Goal: Task Accomplishment & Management: Complete application form

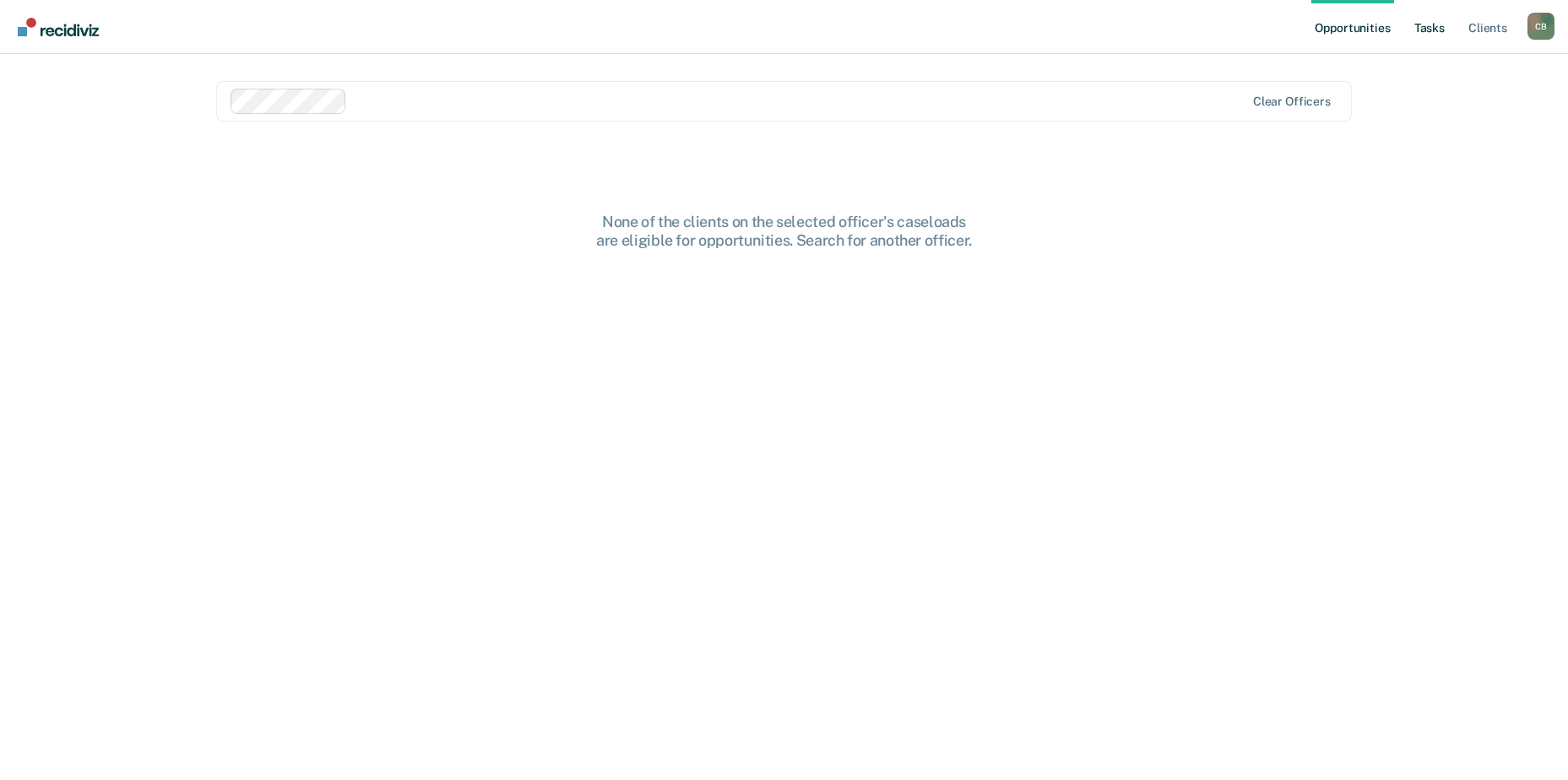
click at [1438, 20] on link "Tasks" at bounding box center [1430, 27] width 37 height 54
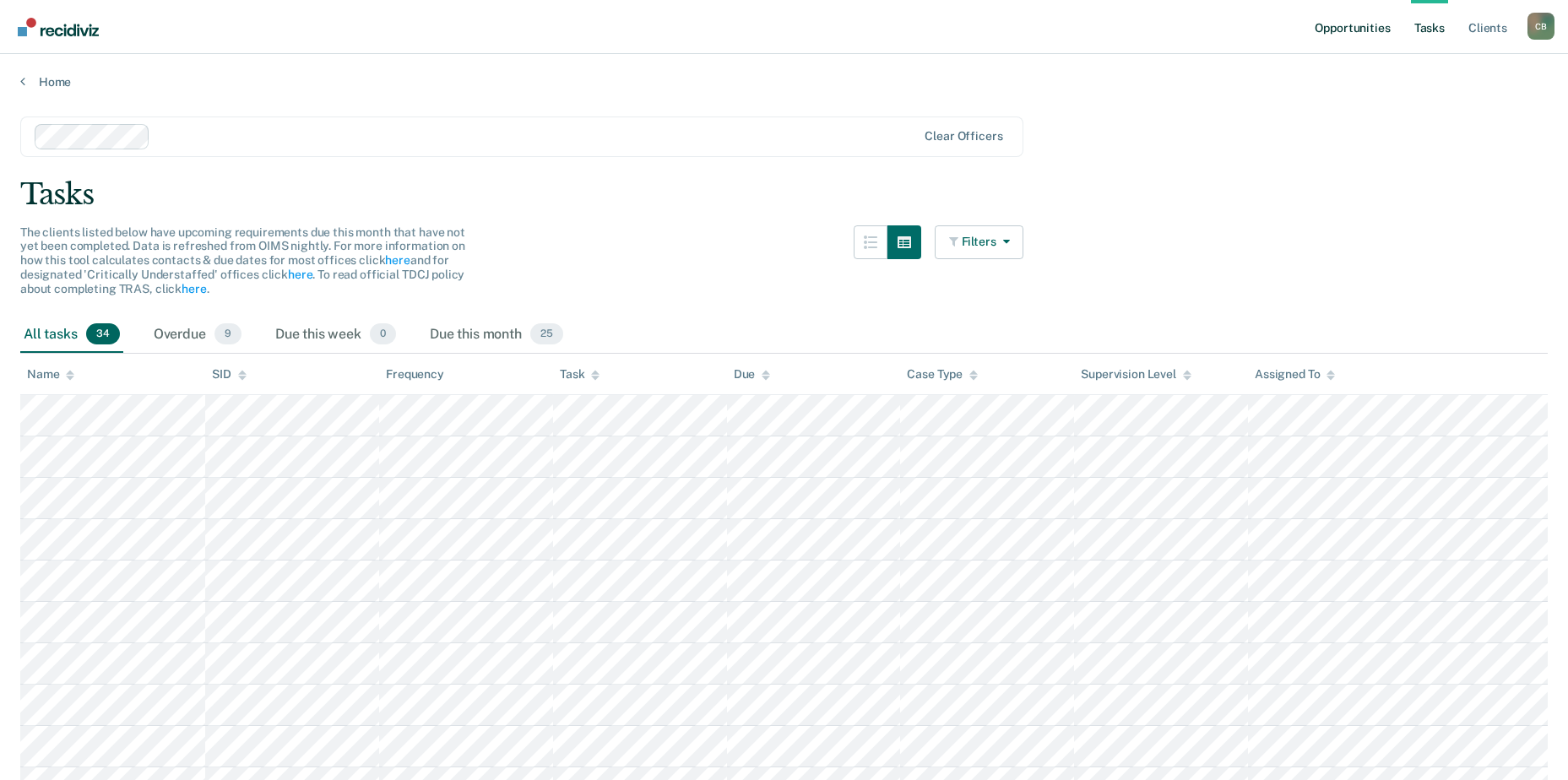
click at [1331, 21] on link "Opportunities" at bounding box center [1352, 27] width 82 height 54
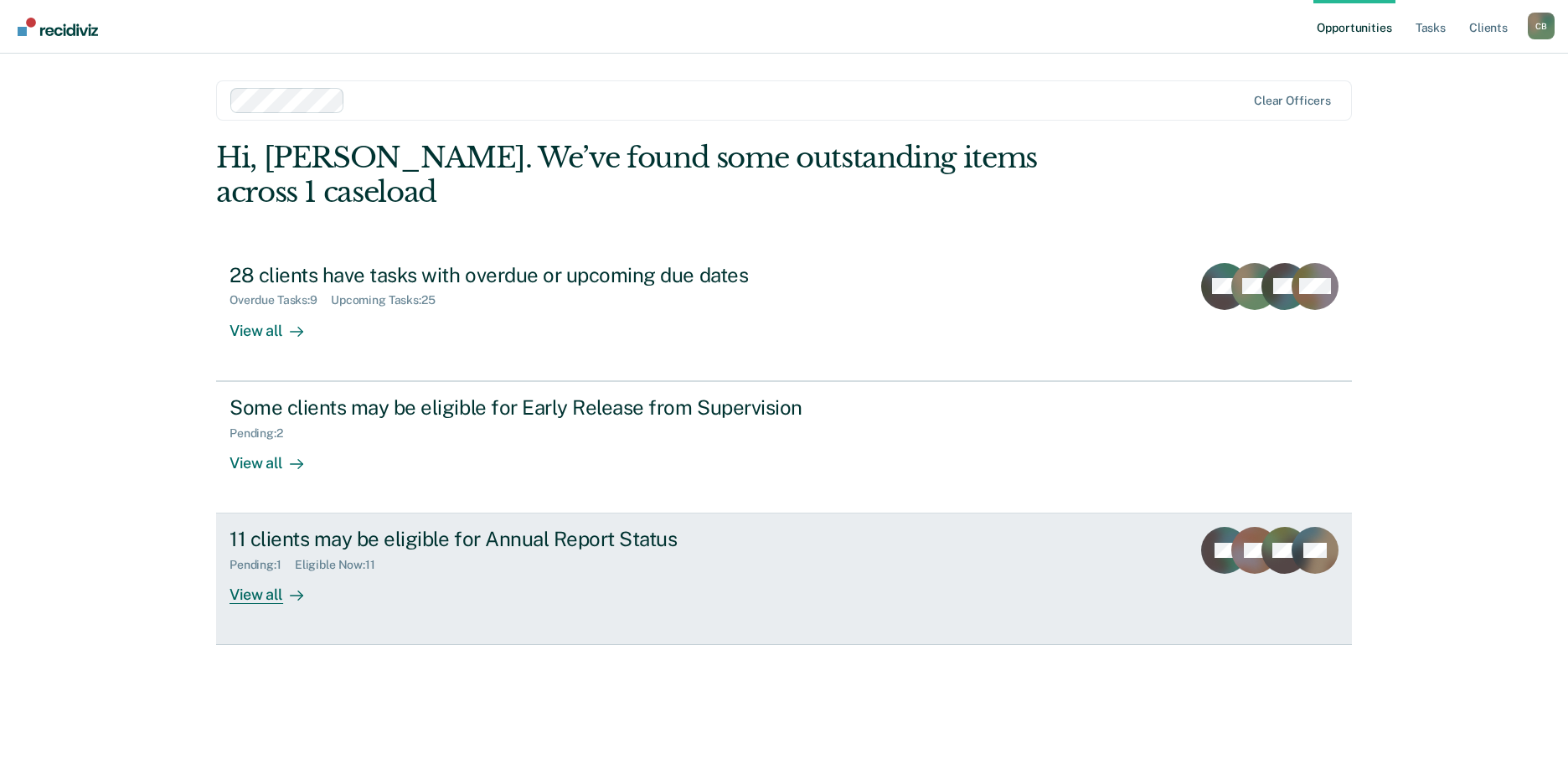
click at [639, 551] on div "Pending : 1 Eligible Now : 11" at bounding box center [524, 562] width 588 height 21
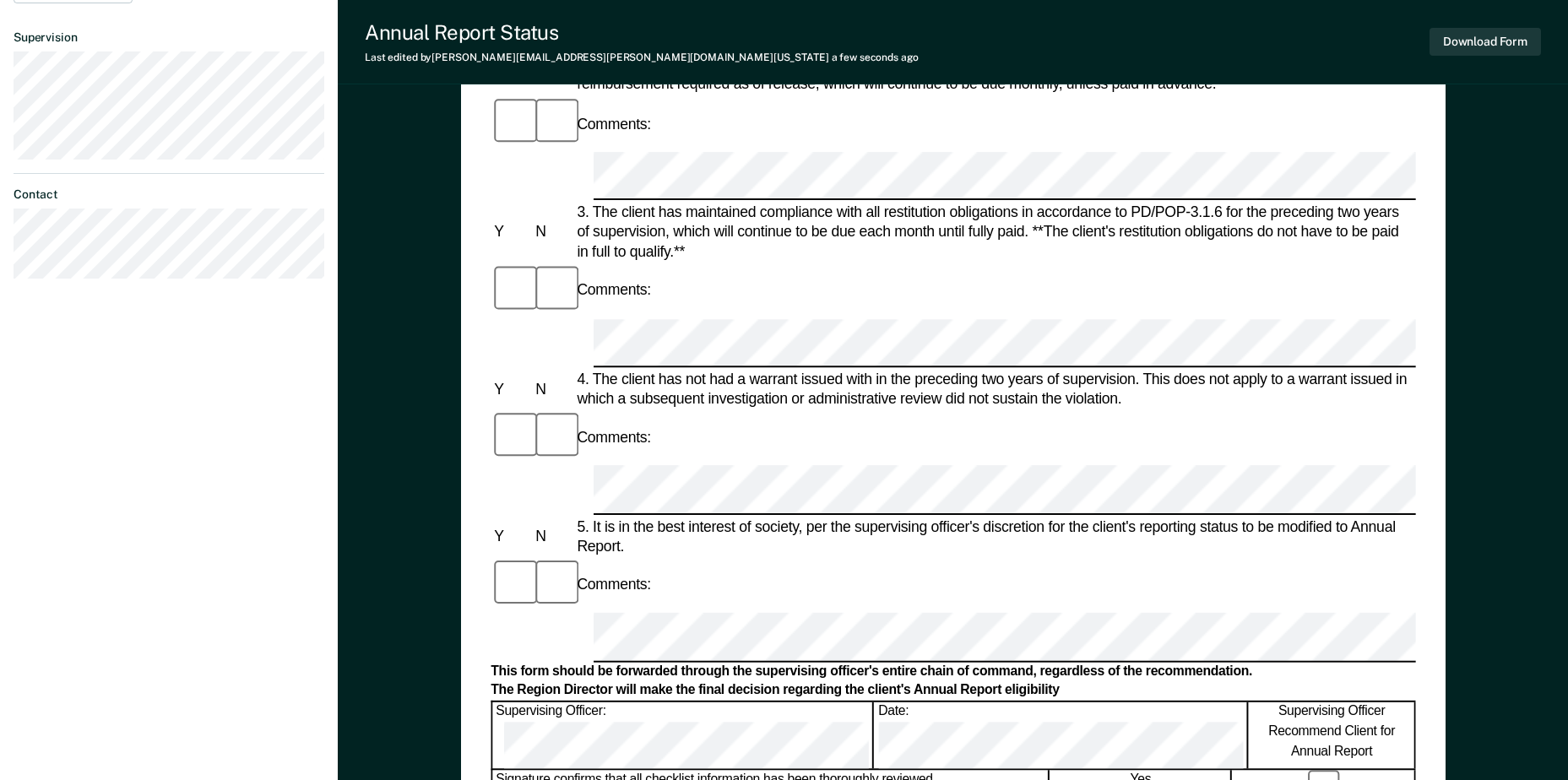
scroll to position [606, 0]
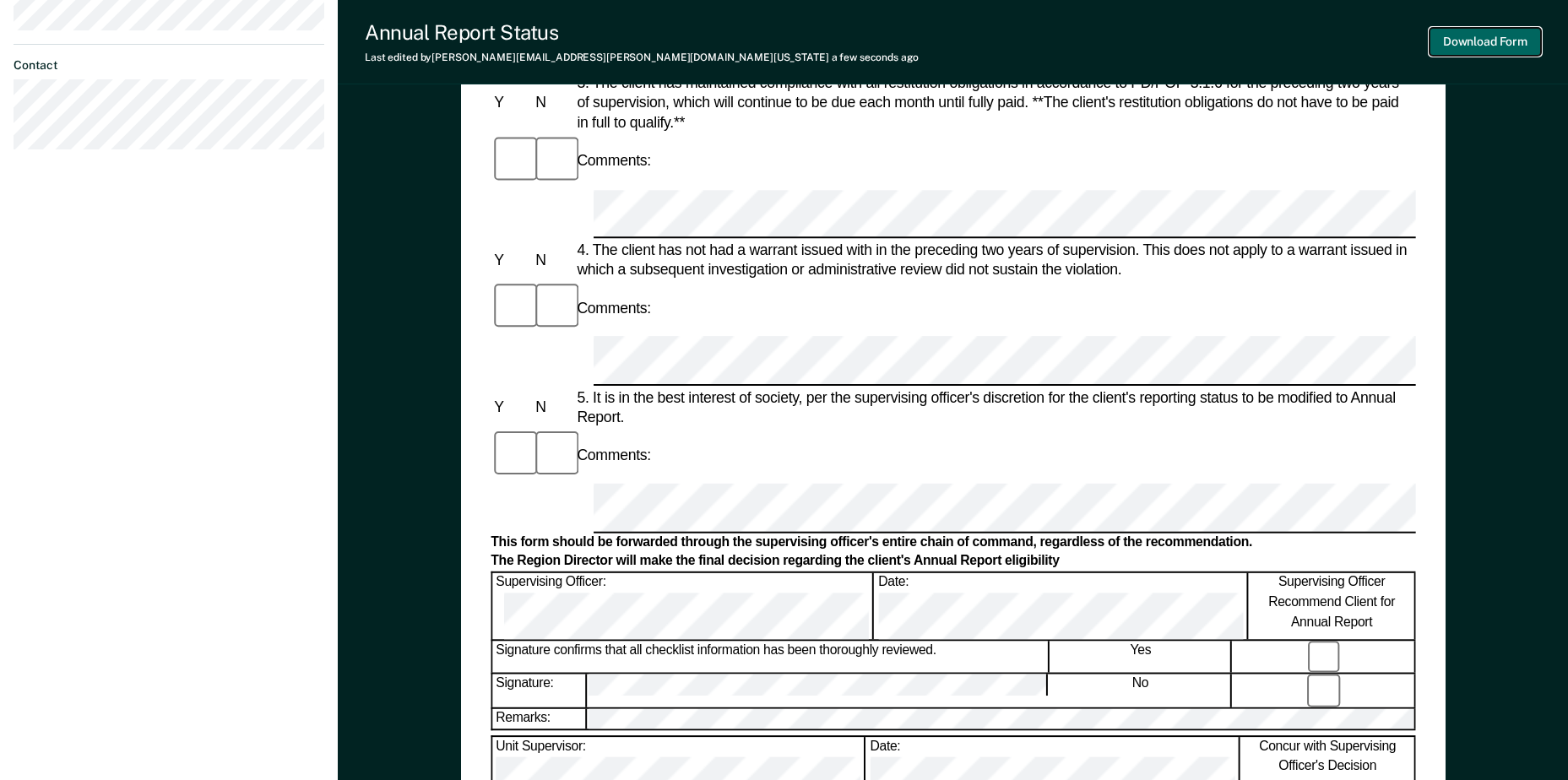
click at [1523, 43] on button "Download Form" at bounding box center [1485, 41] width 112 height 28
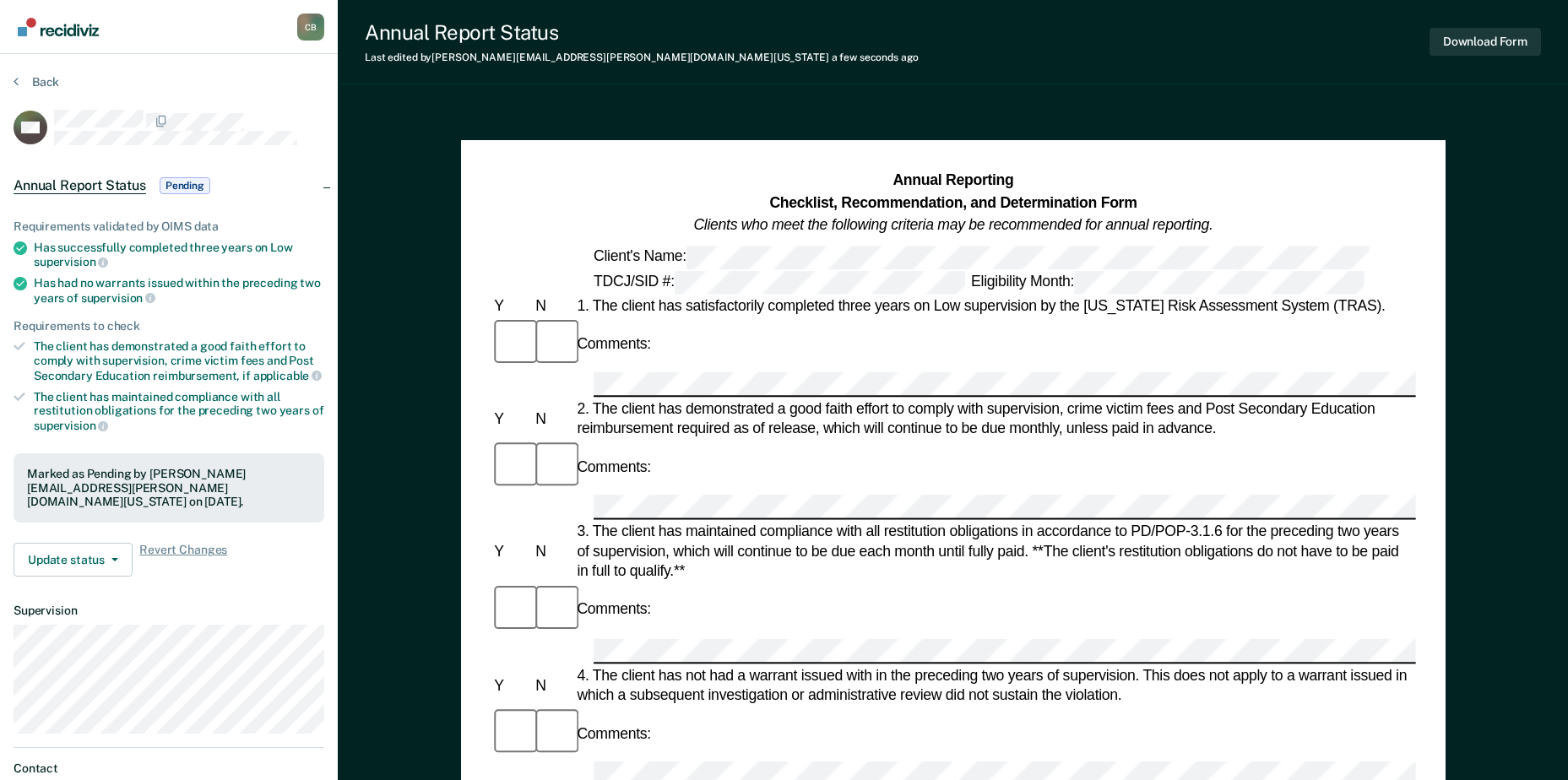
scroll to position [338, 0]
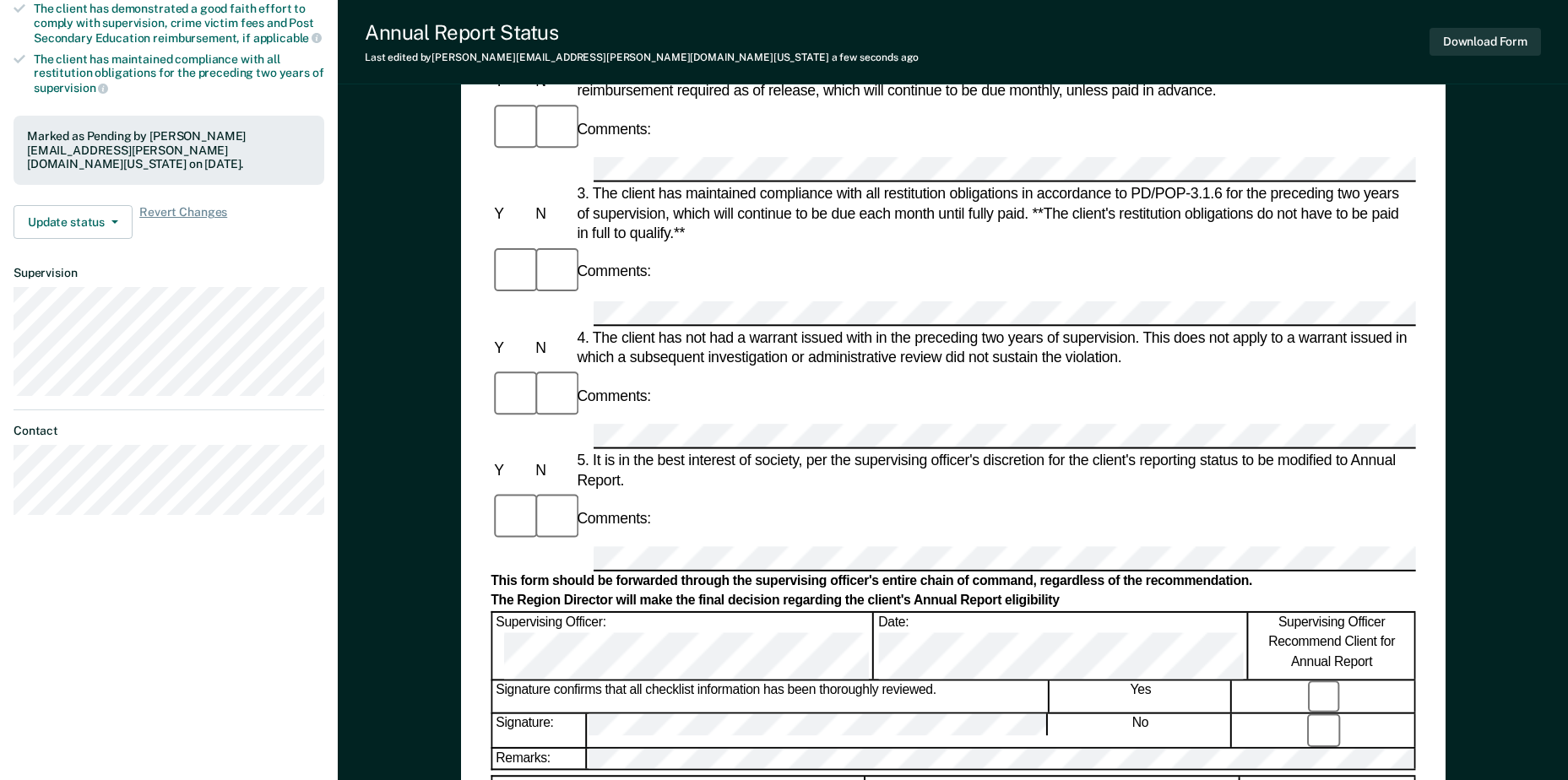
click at [542, 747] on div "Remarks:" at bounding box center [953, 759] width 925 height 24
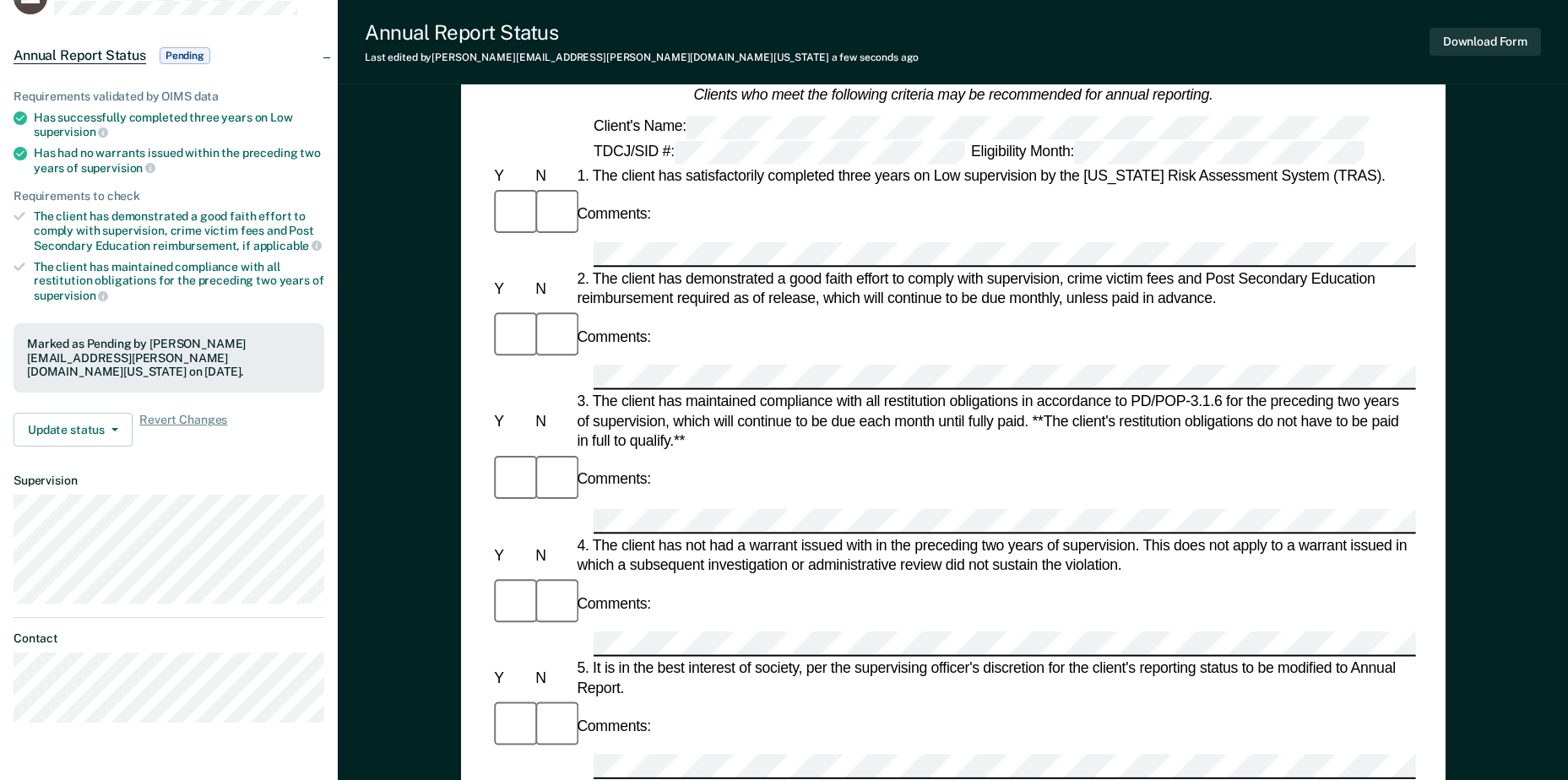
scroll to position [0, 0]
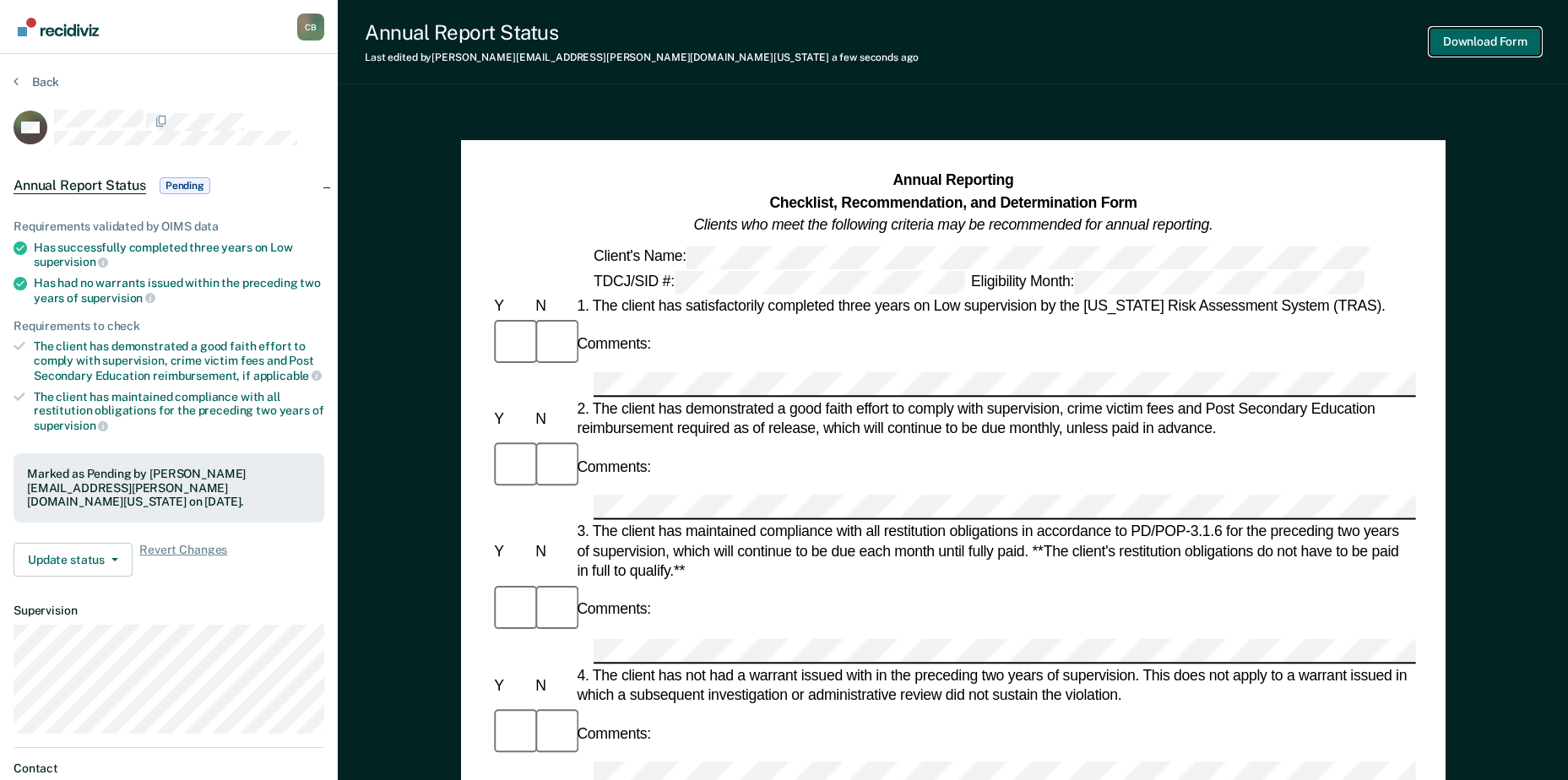
click at [1472, 28] on button "Download Form" at bounding box center [1485, 41] width 112 height 28
click at [1487, 39] on button "Download Form" at bounding box center [1485, 41] width 112 height 28
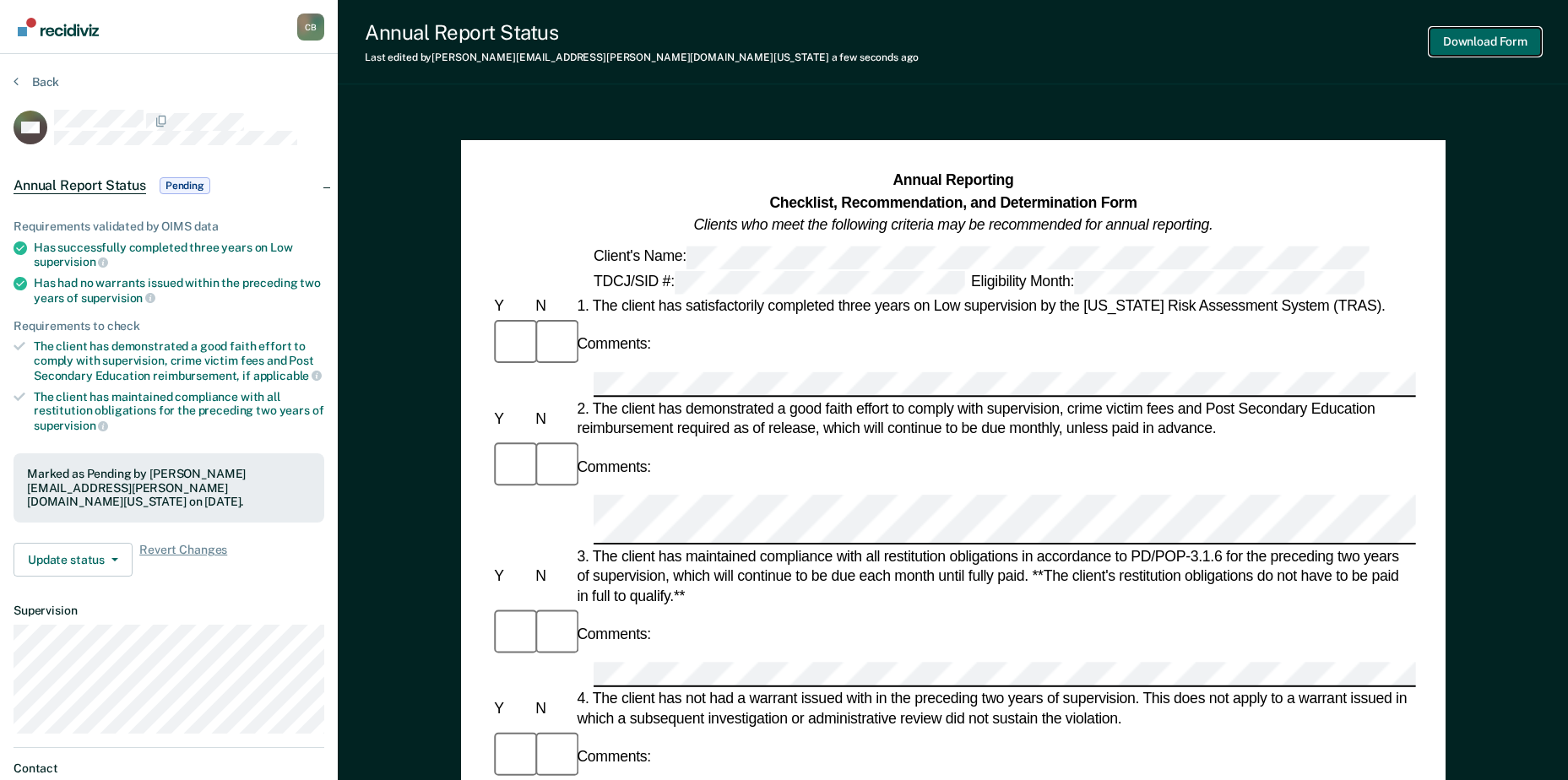
click at [1483, 42] on button "Download Form" at bounding box center [1485, 41] width 112 height 28
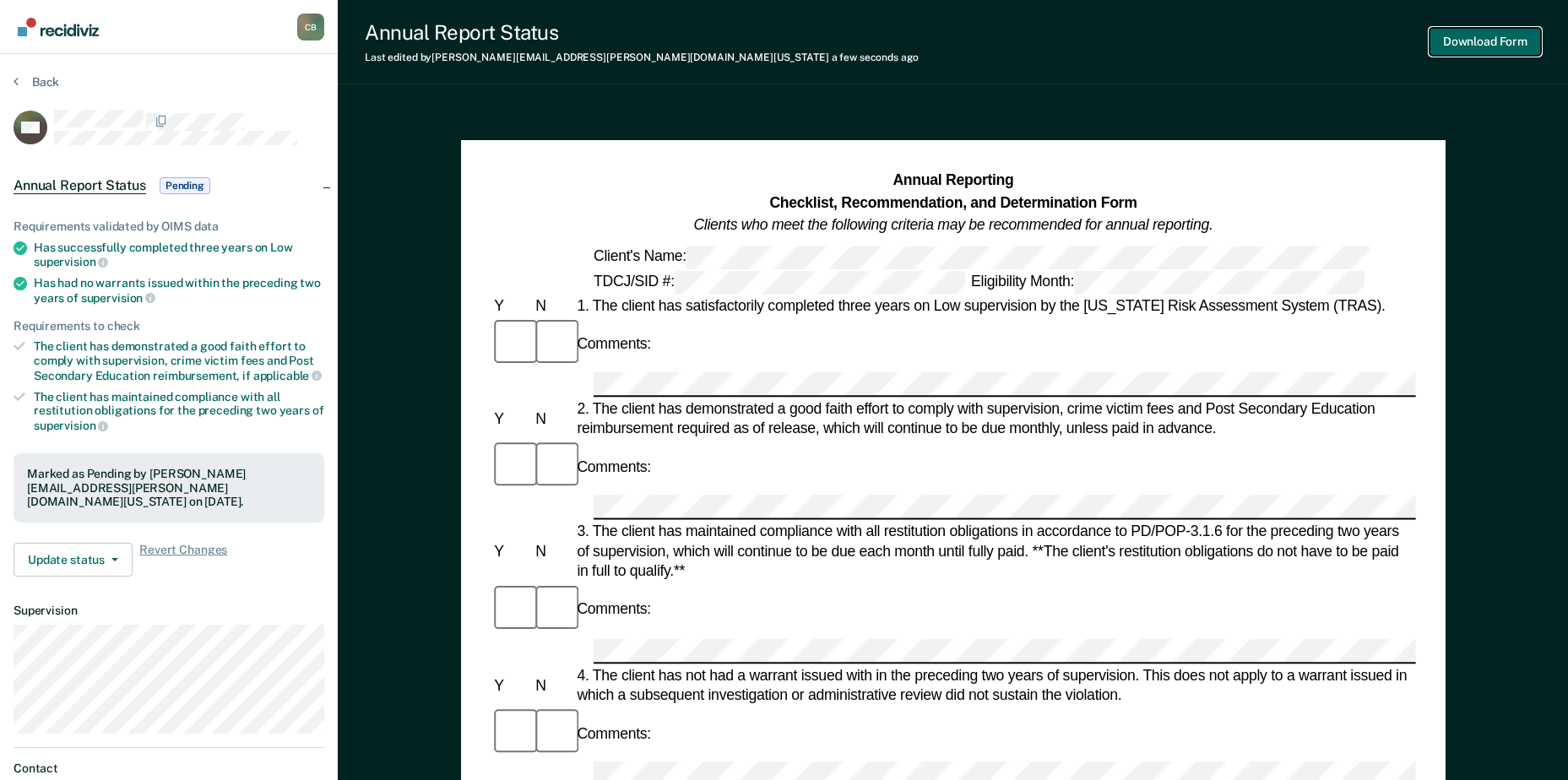
click at [1477, 35] on button "Download Form" at bounding box center [1485, 41] width 112 height 28
click at [98, 543] on button "Update status" at bounding box center [73, 560] width 119 height 34
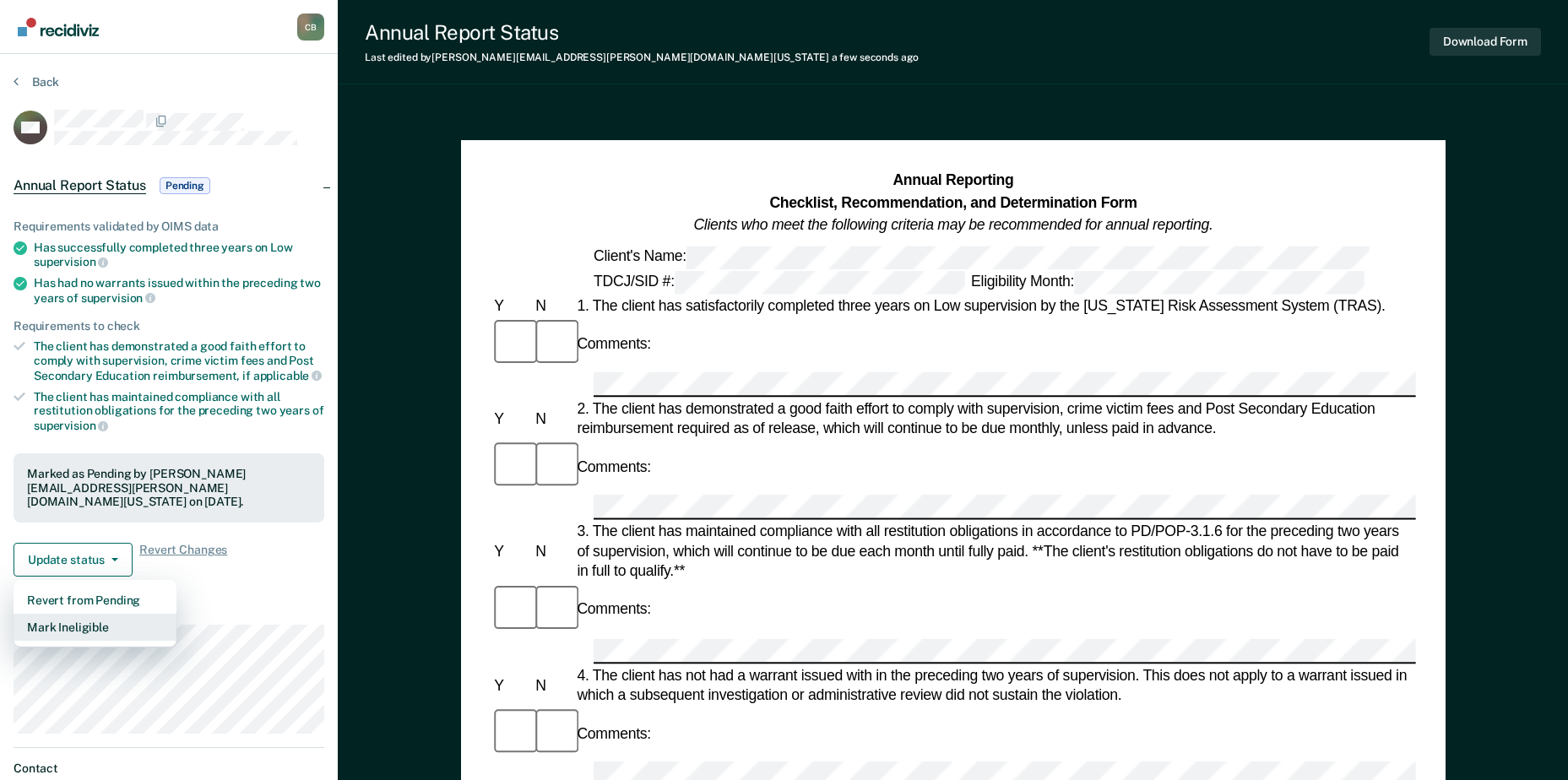
click at [113, 614] on button "Mark Ineligible" at bounding box center [95, 627] width 163 height 27
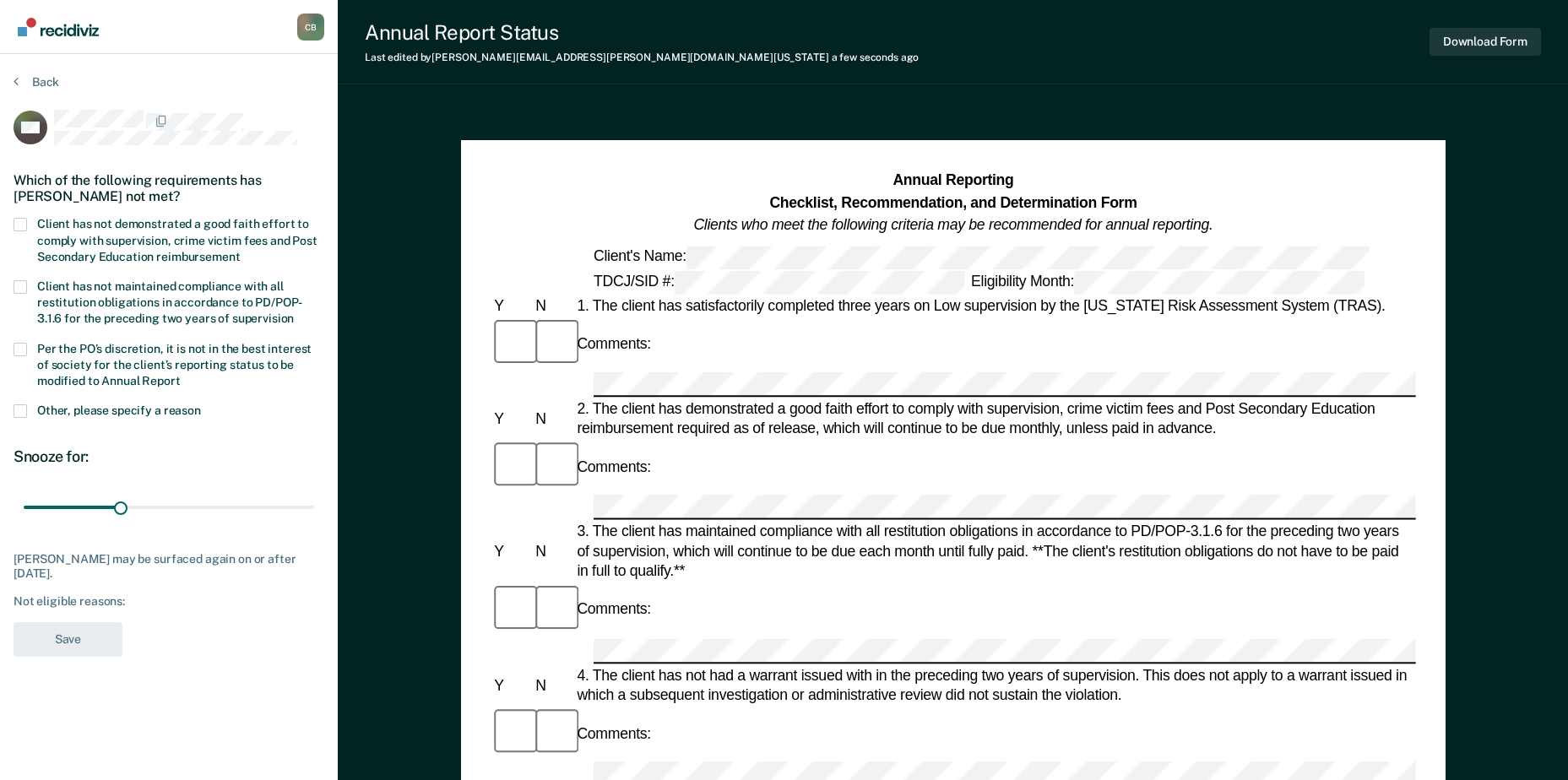
click at [35, 225] on label "Client has not demonstrated a good faith effort to comply with supervision, cri…" at bounding box center [169, 241] width 311 height 49
click at [240, 251] on input "Client has not demonstrated a good faith effort to comply with supervision, cri…" at bounding box center [240, 251] width 0 height 0
click at [60, 632] on button "Save" at bounding box center [67, 639] width 109 height 35
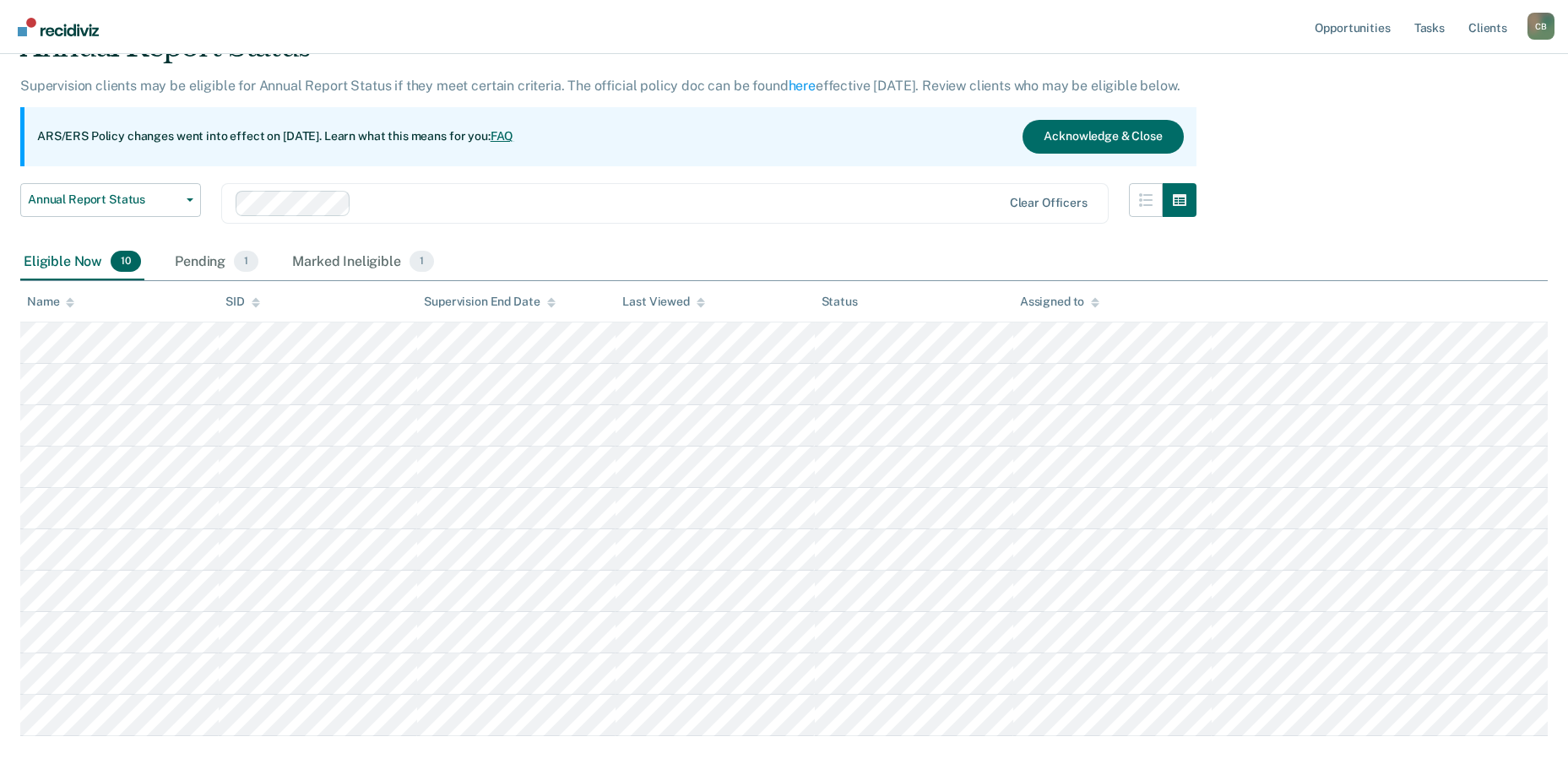
scroll to position [165, 0]
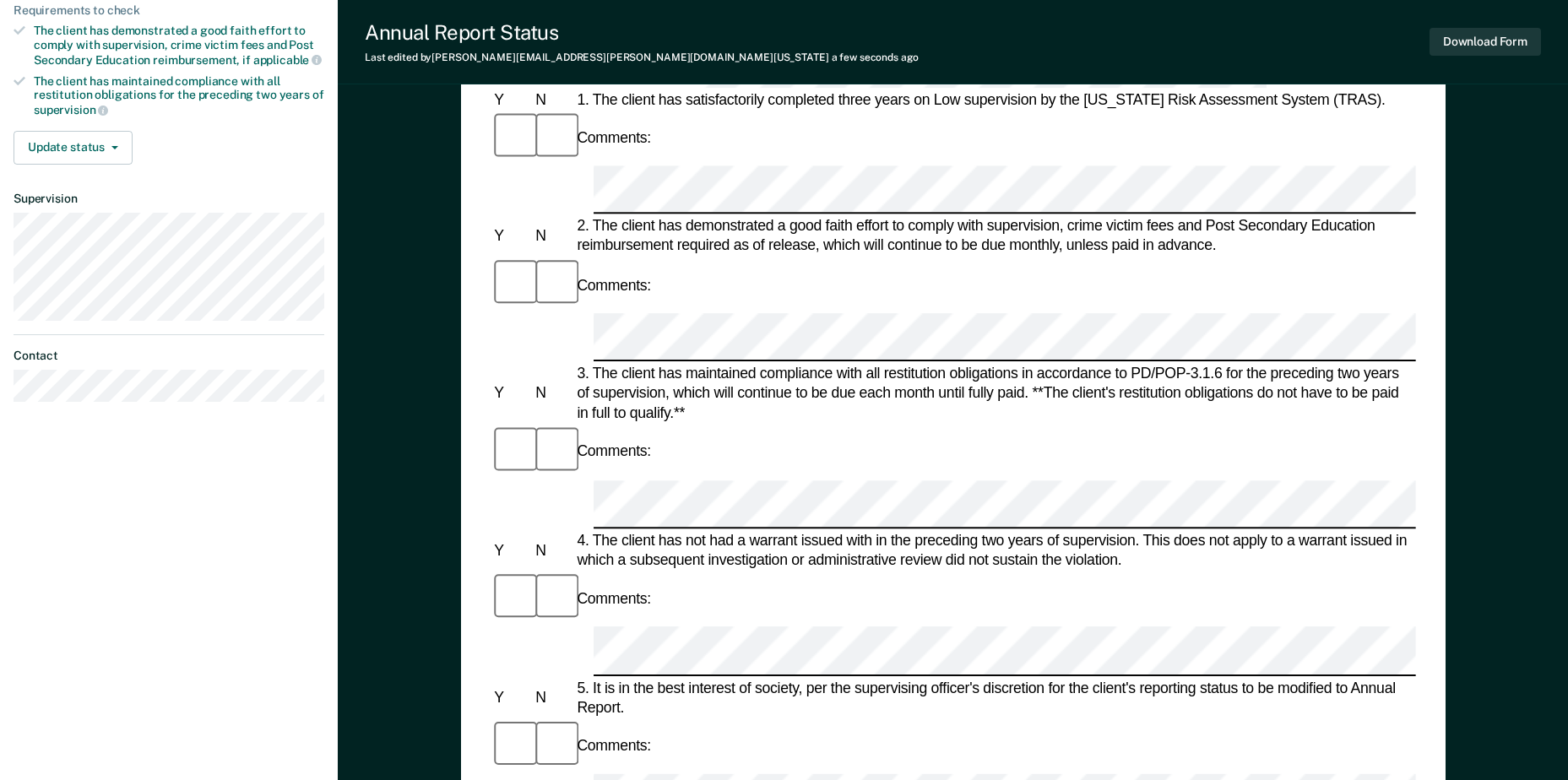
scroll to position [169, 0]
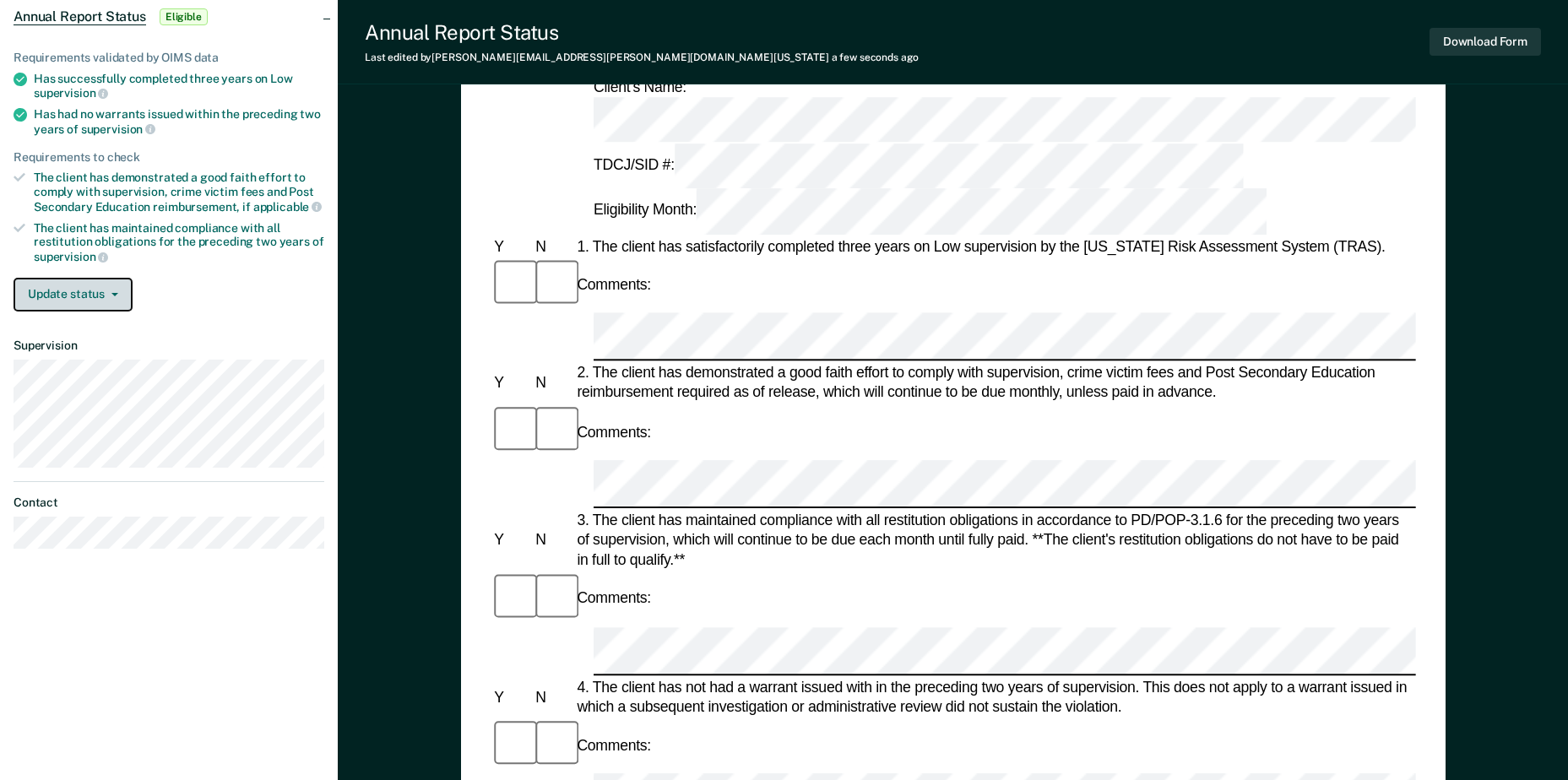
click at [85, 300] on button "Update status" at bounding box center [73, 295] width 119 height 34
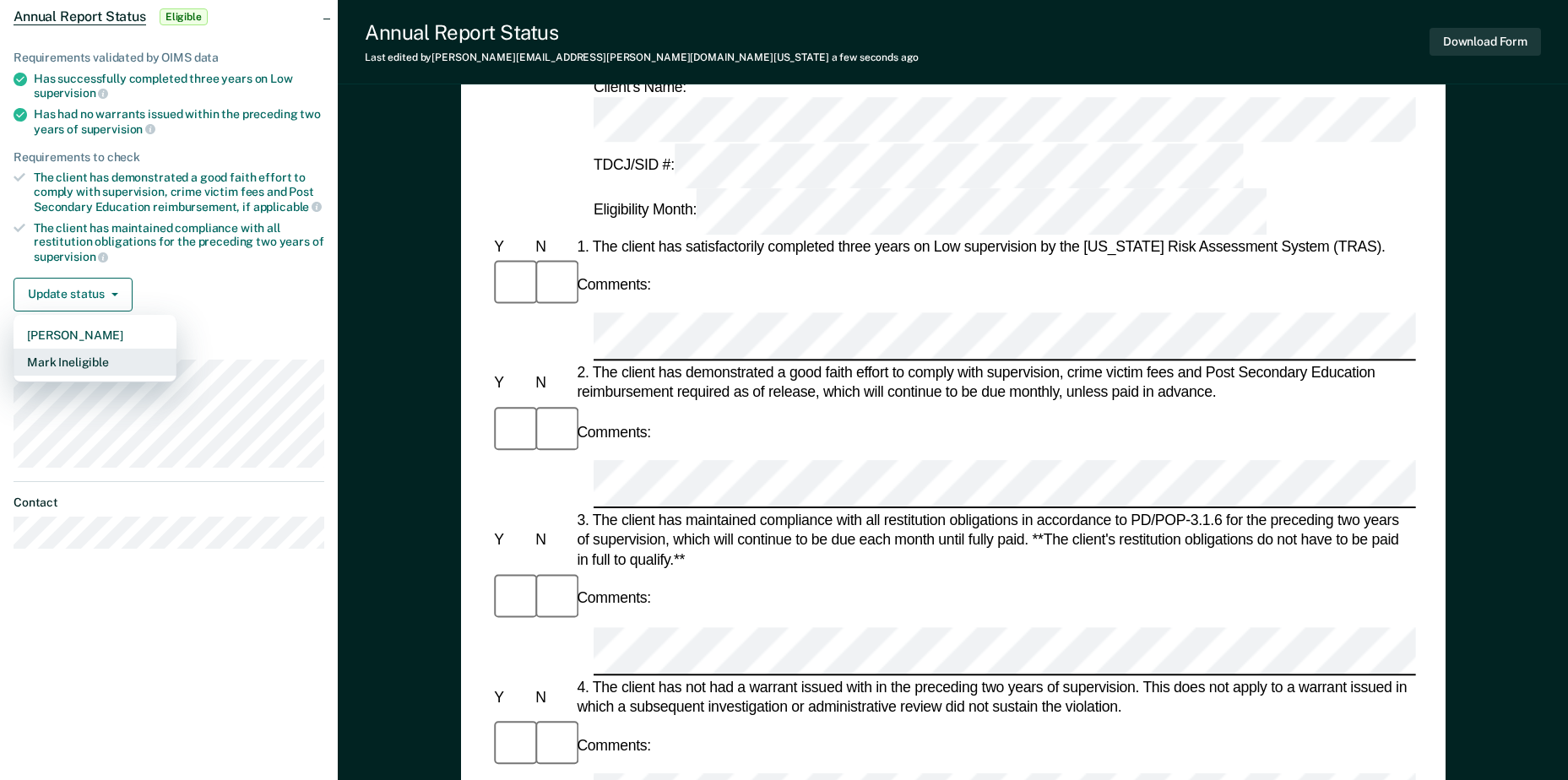
click at [85, 354] on button "Mark Ineligible" at bounding box center [95, 362] width 163 height 27
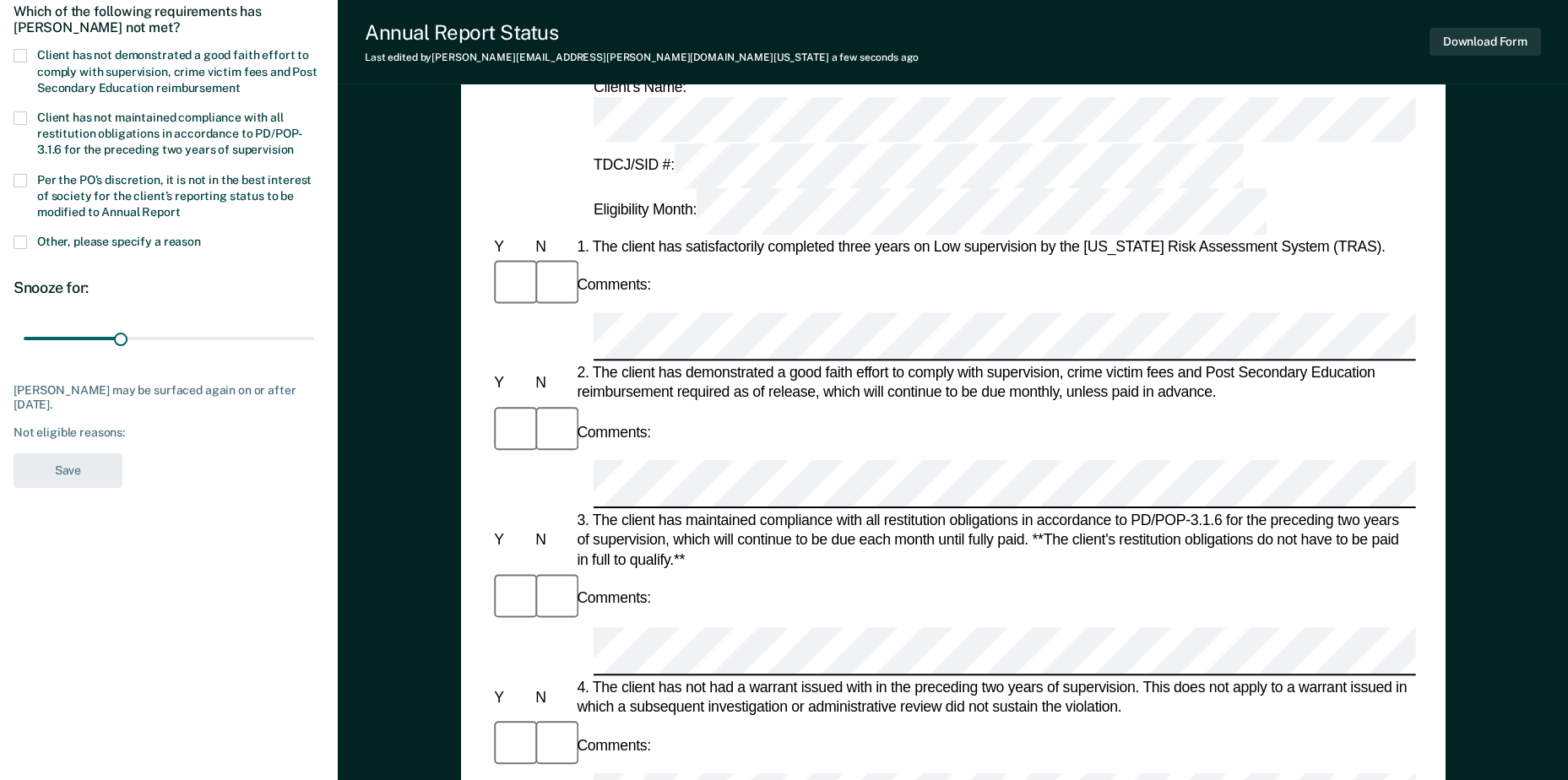
click at [16, 178] on span at bounding box center [20, 180] width 13 height 13
click at [181, 206] on input "Per the PO’s discretion, it is not in the best interest of society for the clie…" at bounding box center [181, 206] width 0 height 0
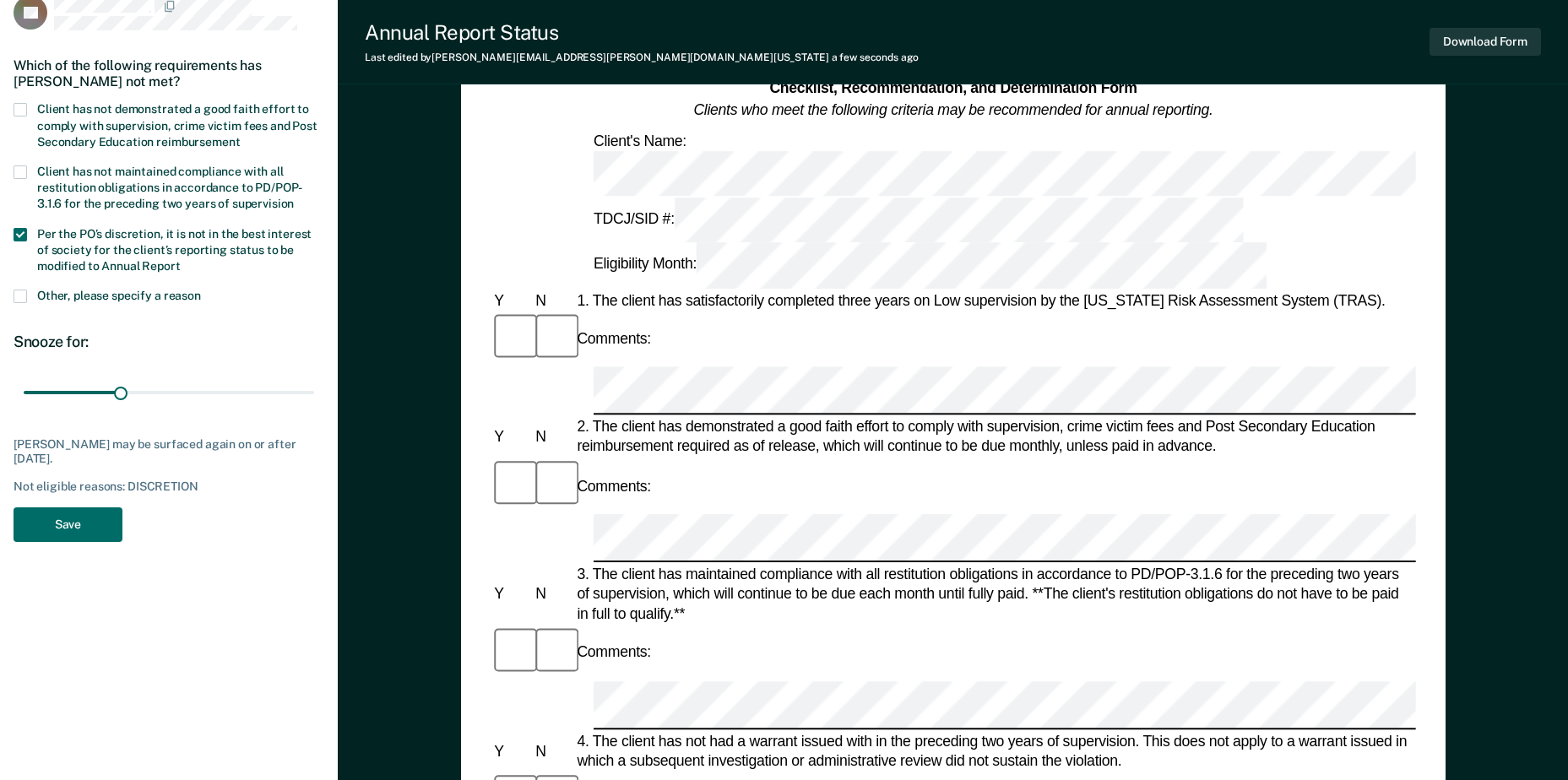
scroll to position [84, 0]
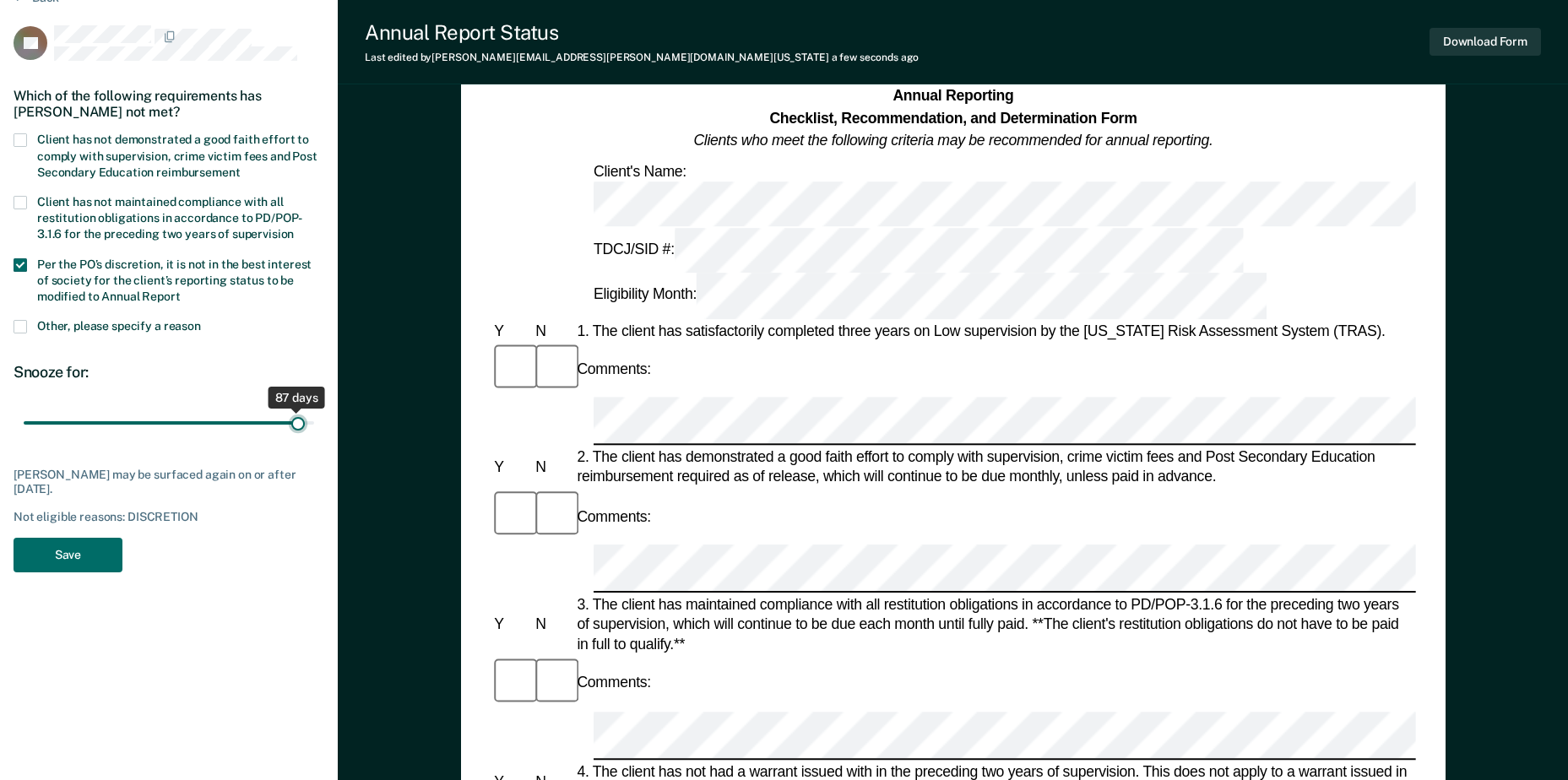
click at [297, 421] on input "range" at bounding box center [169, 423] width 290 height 29
drag, startPoint x: 297, startPoint y: 421, endPoint x: 322, endPoint y: 422, distance: 25.0
type input "90"
click at [314, 422] on input "range" at bounding box center [169, 423] width 290 height 29
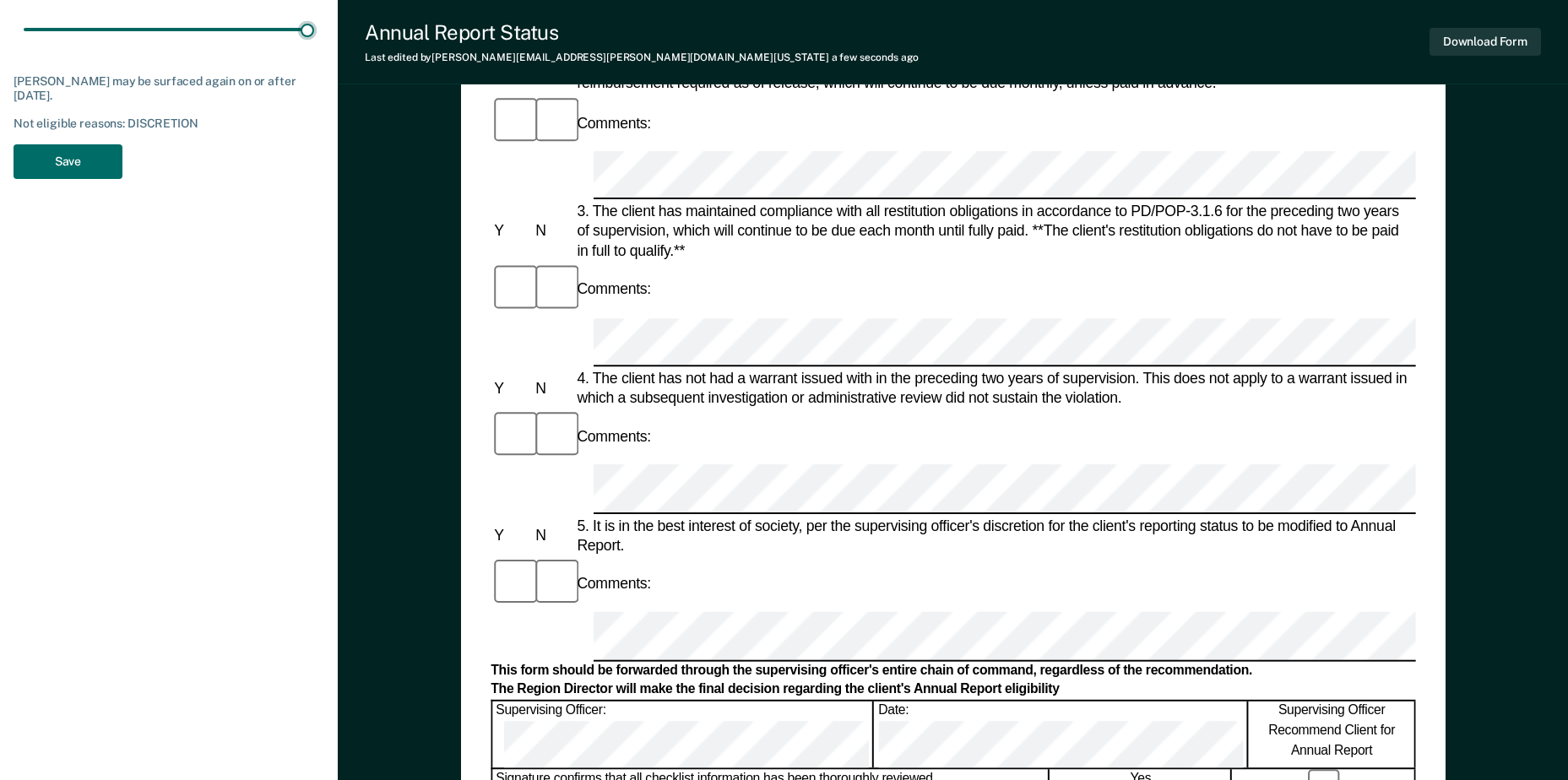
scroll to position [253, 0]
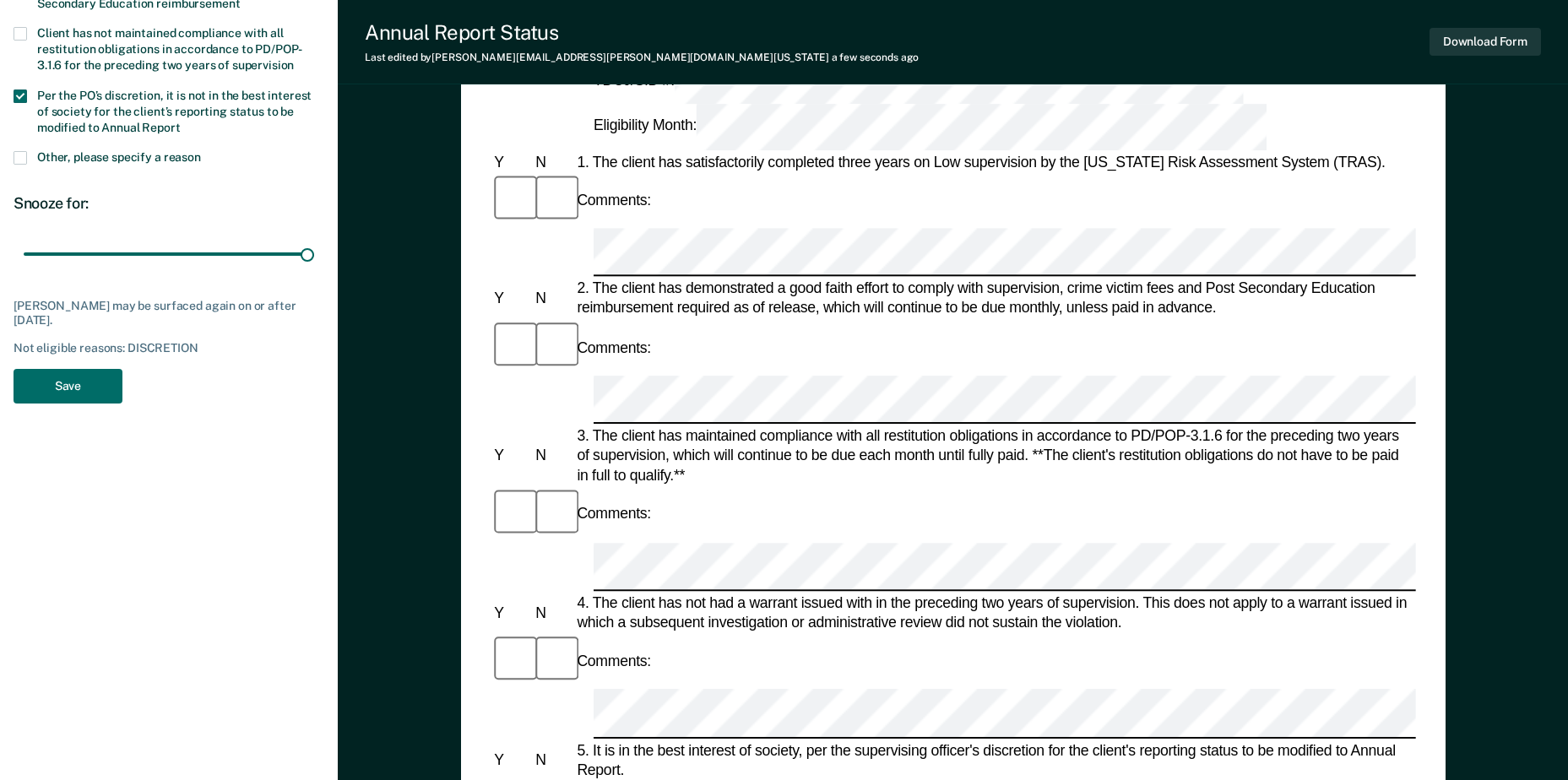
click at [1486, 36] on button "Download Form" at bounding box center [1485, 41] width 112 height 28
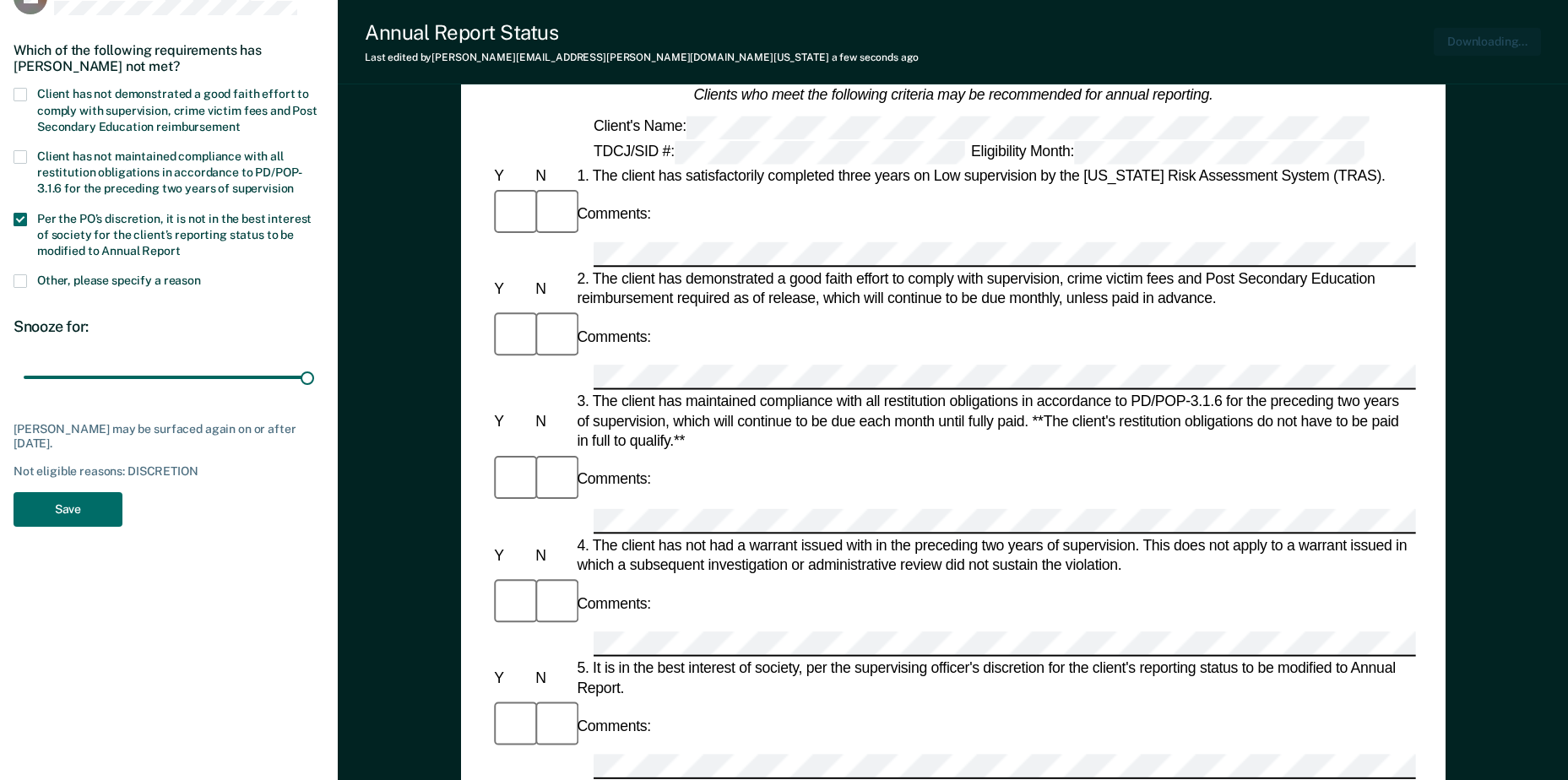
scroll to position [0, 0]
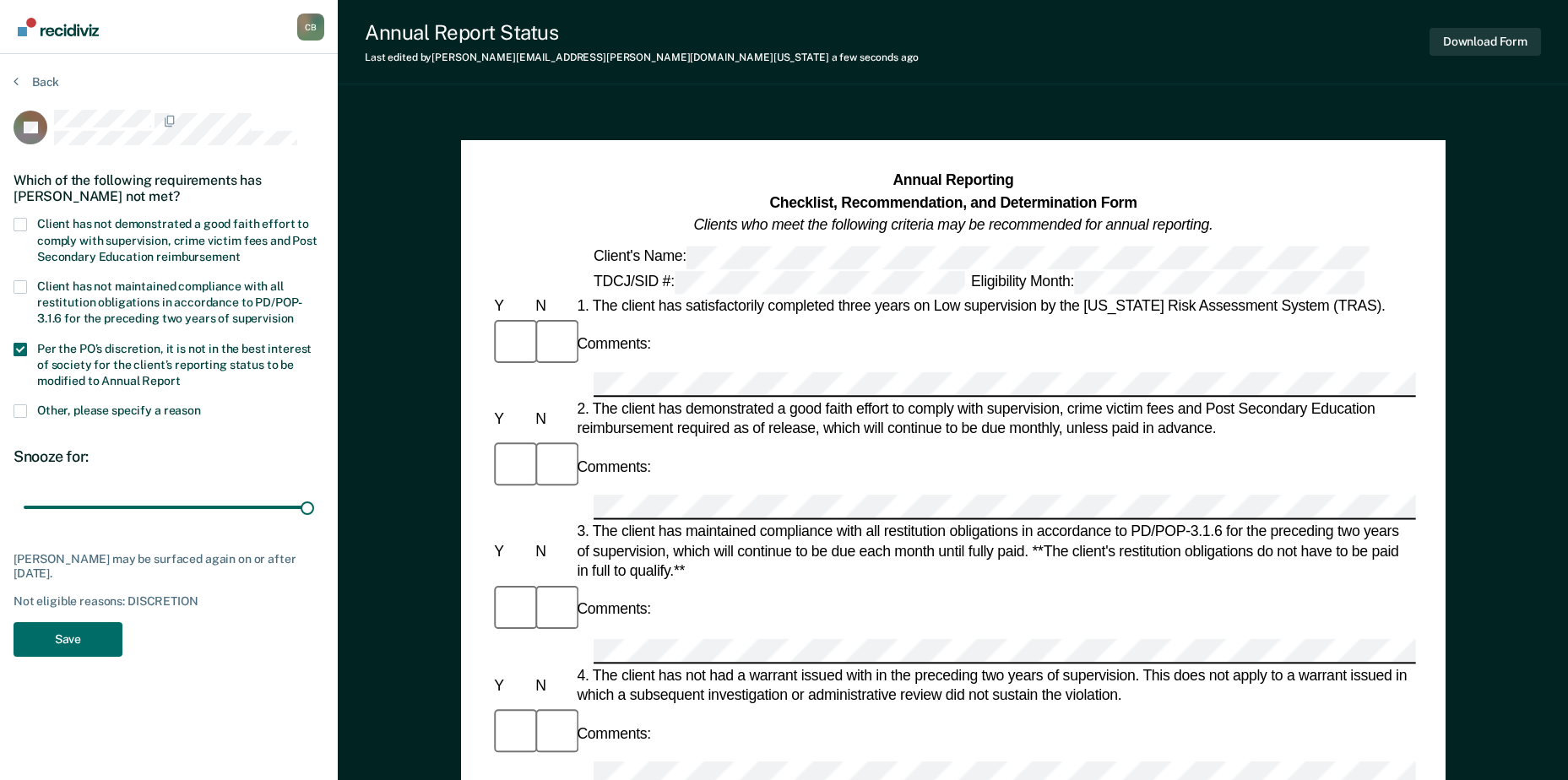
drag, startPoint x: 1498, startPoint y: 2, endPoint x: 1176, endPoint y: 94, distance: 334.9
click at [1175, 93] on div "Annual Report Status Last edited by [PERSON_NAME][EMAIL_ADDRESS][PERSON_NAME][D…" at bounding box center [953, 738] width 1230 height 1477
drag, startPoint x: 1547, startPoint y: 0, endPoint x: 891, endPoint y: 53, distance: 658.1
click at [891, 53] on div "Annual Report Status Last edited by [PERSON_NAME][EMAIL_ADDRESS][PERSON_NAME][D…" at bounding box center [953, 42] width 1230 height 84
click at [67, 635] on button "Save" at bounding box center [67, 639] width 109 height 35
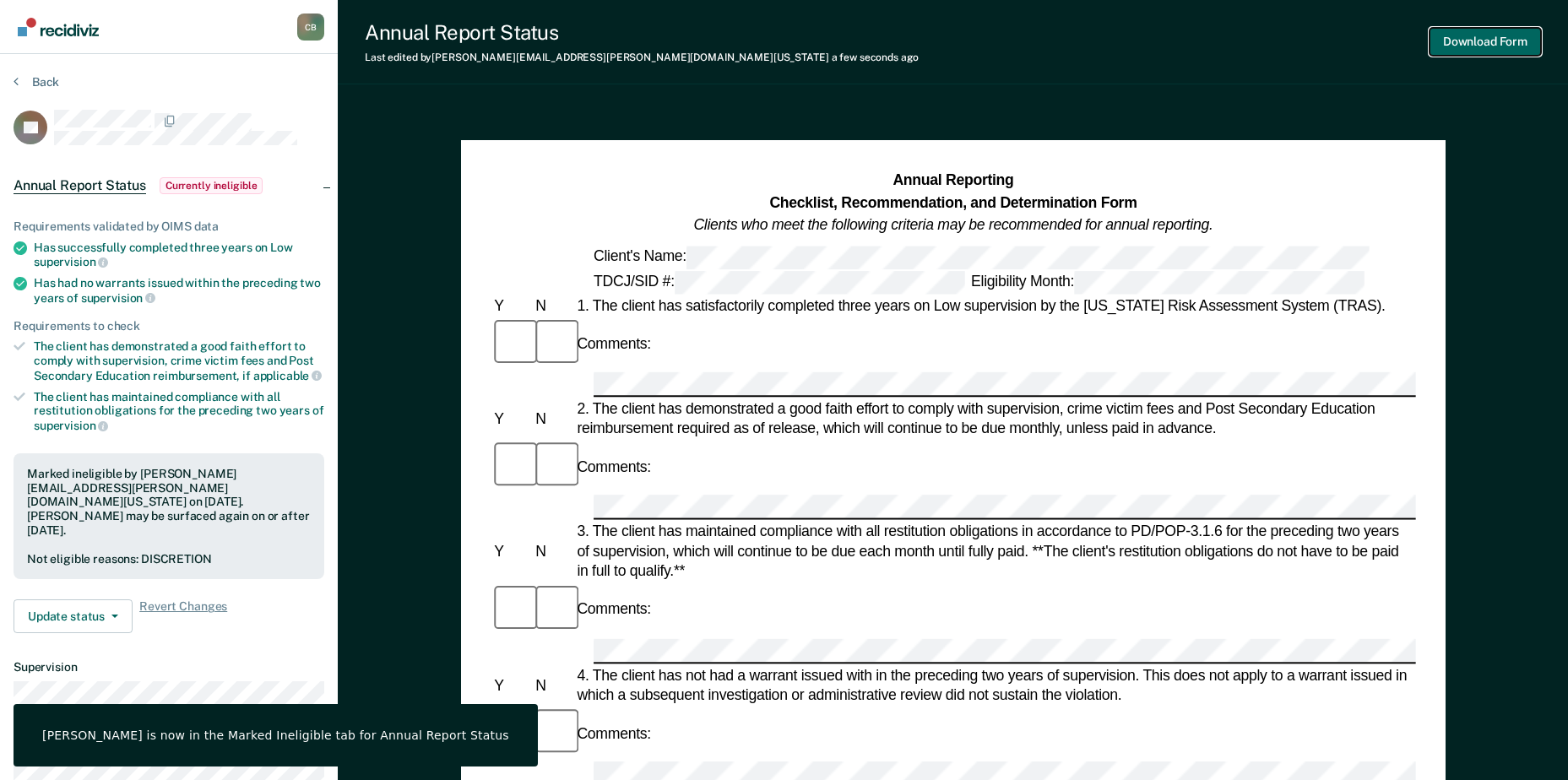
click at [1486, 29] on button "Download Form" at bounding box center [1485, 41] width 112 height 28
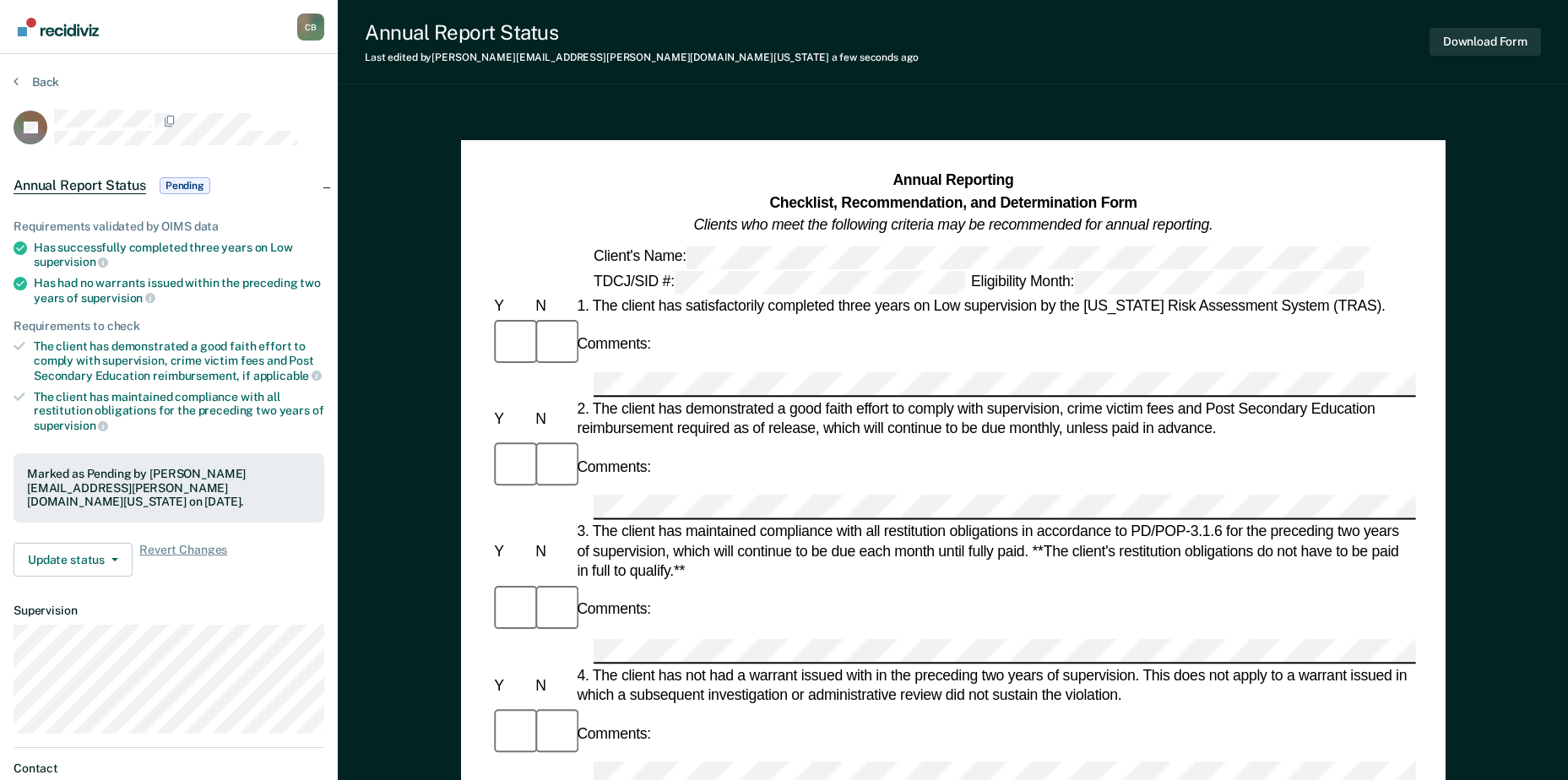
drag, startPoint x: 1579, startPoint y: 29, endPoint x: 1470, endPoint y: 601, distance: 582.3
click at [1485, 25] on div "Download Form" at bounding box center [1485, 42] width 112 height 43
click at [1485, 28] on button "Download Form" at bounding box center [1485, 41] width 112 height 28
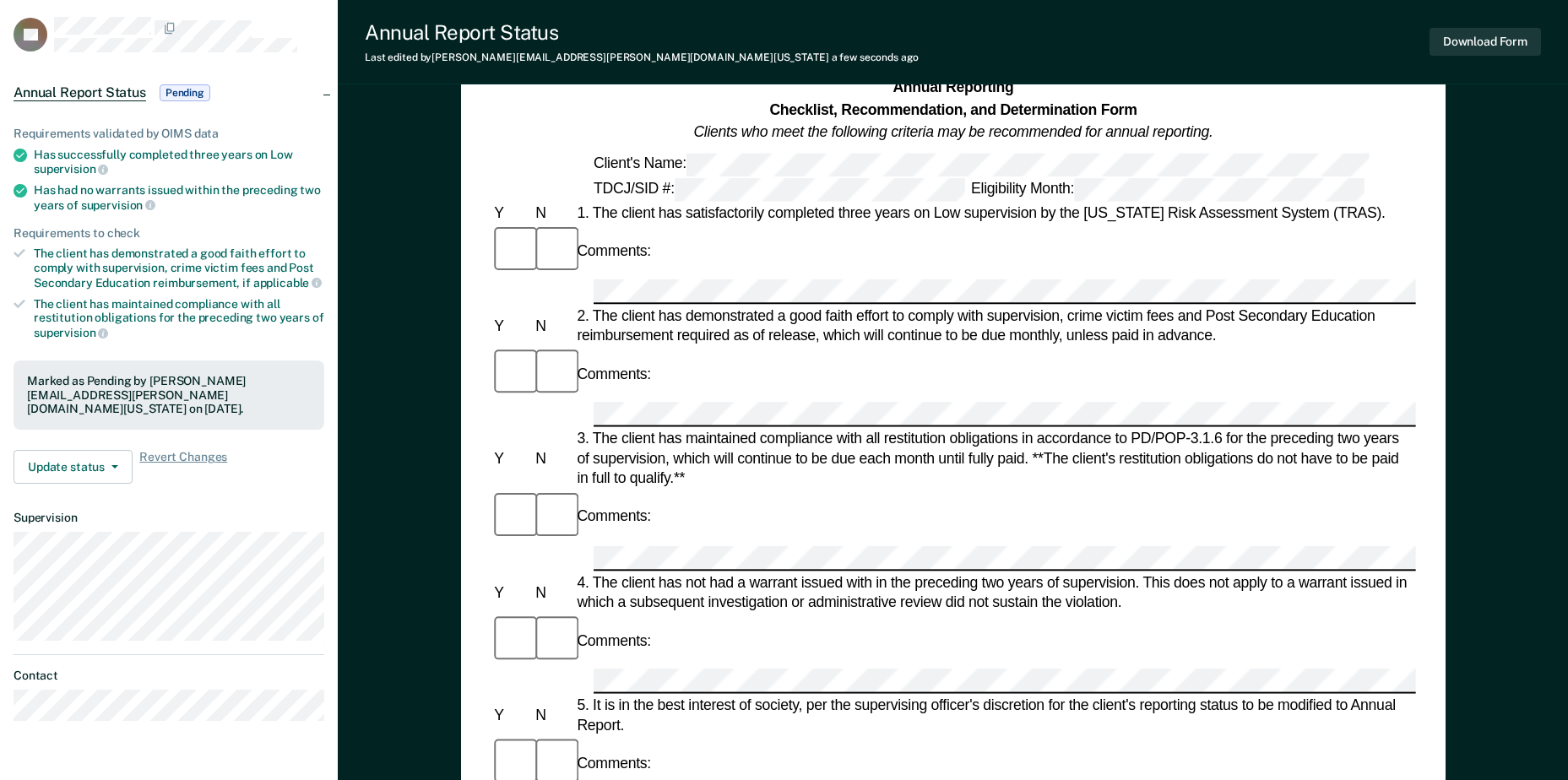
scroll to position [169, 0]
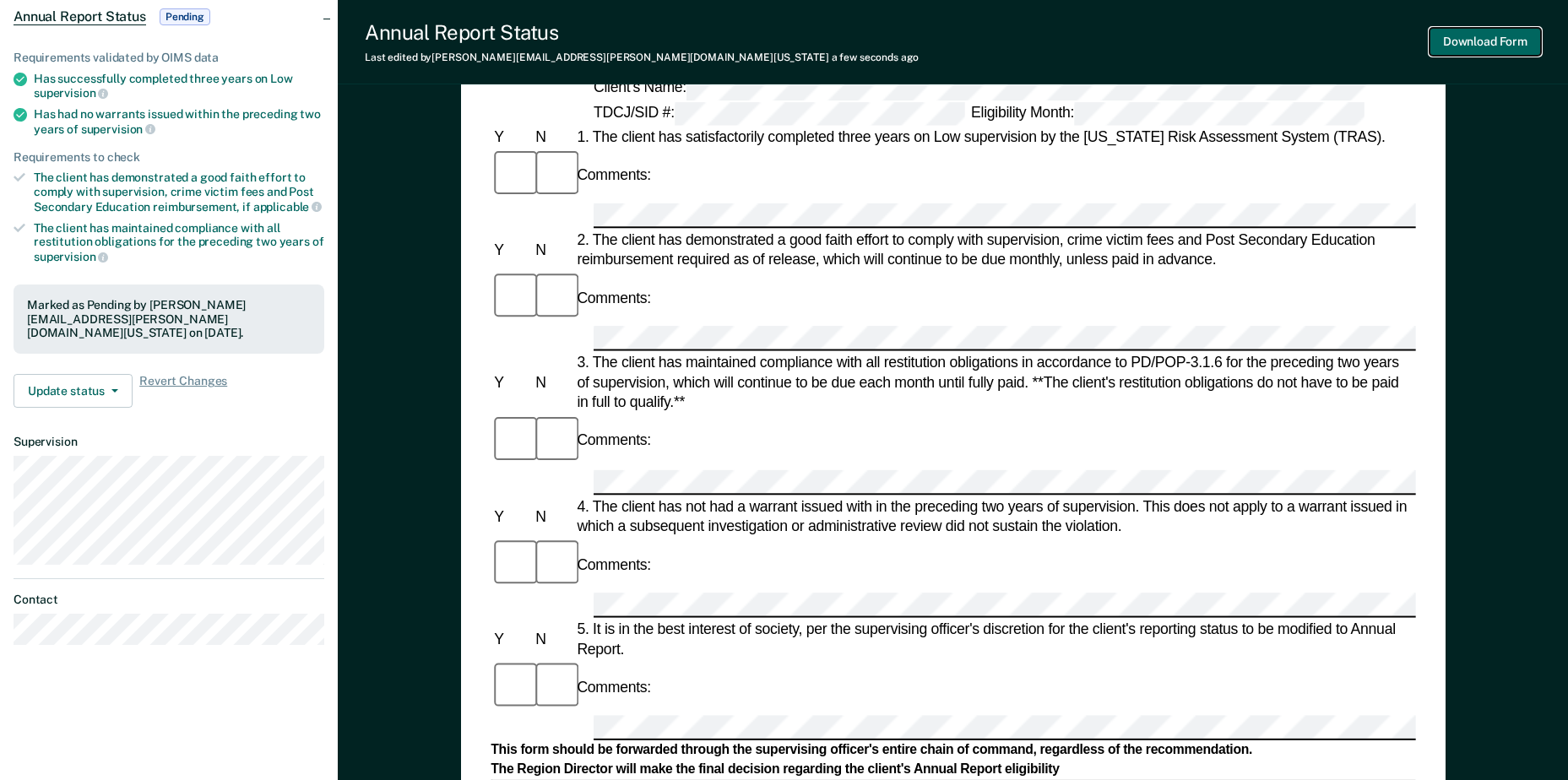
click at [1533, 32] on button "Download Form" at bounding box center [1485, 41] width 112 height 28
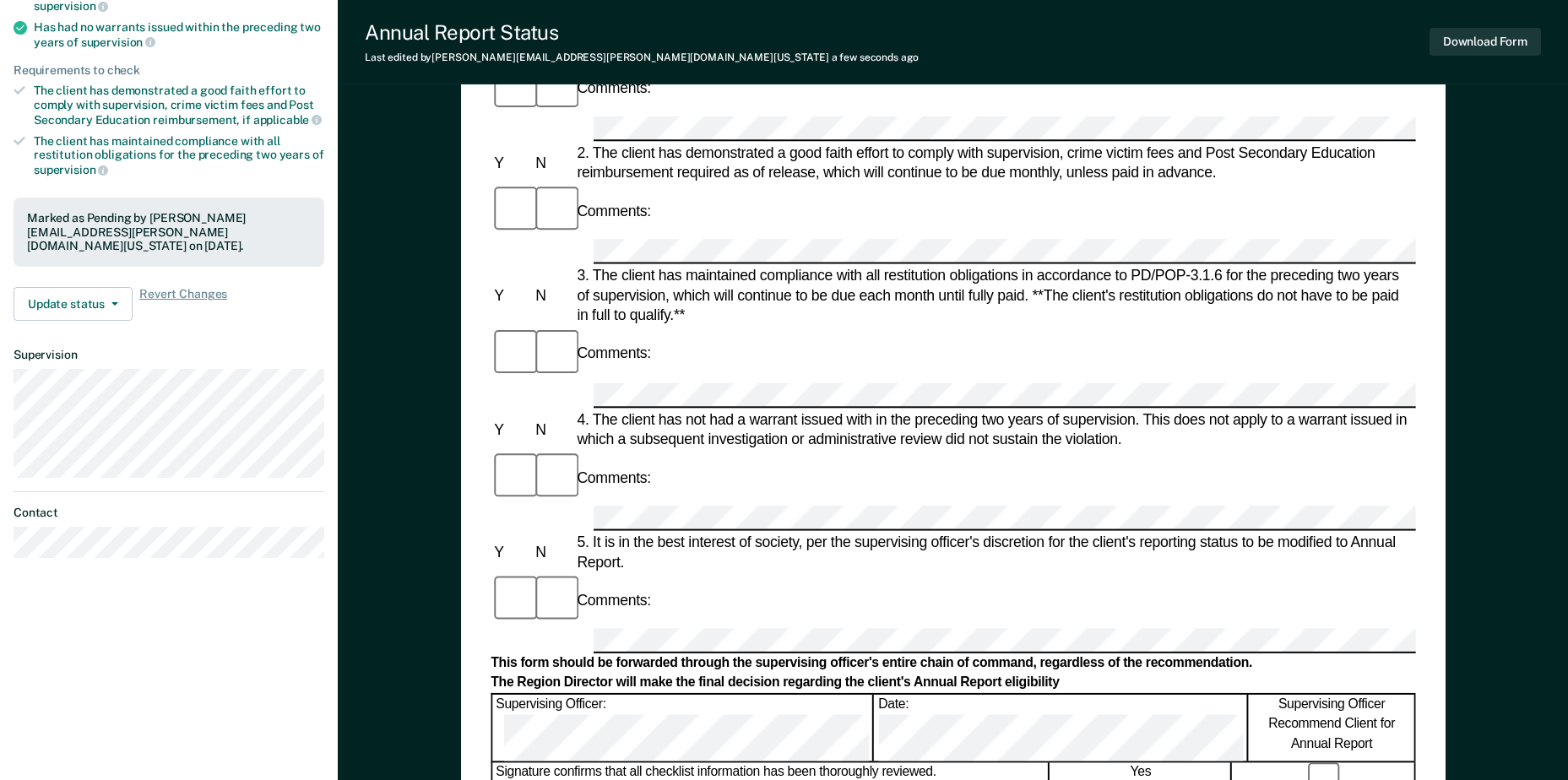
scroll to position [253, 0]
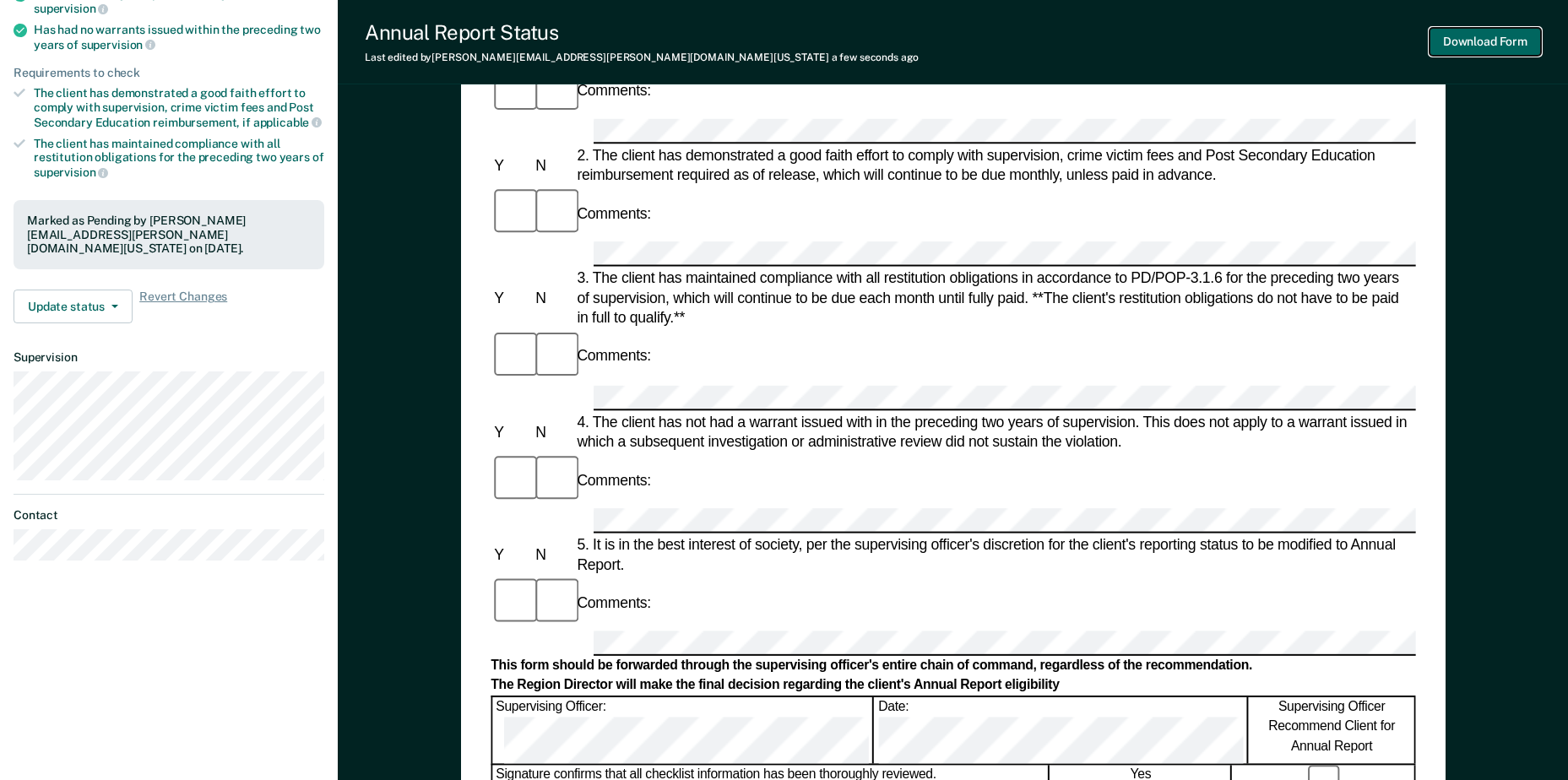
click at [1518, 44] on button "Download Form" at bounding box center [1485, 41] width 112 height 28
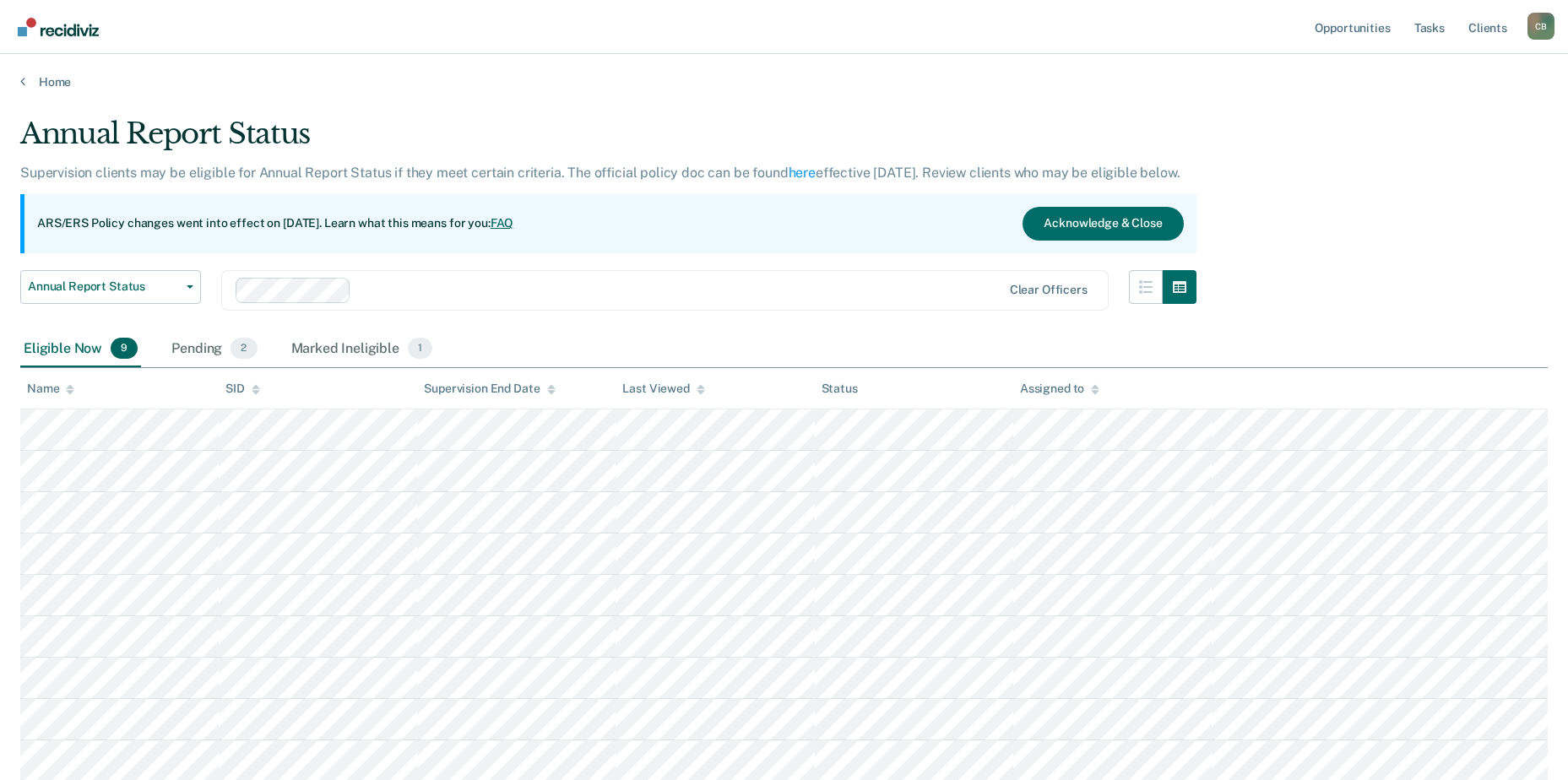
scroll to position [123, 0]
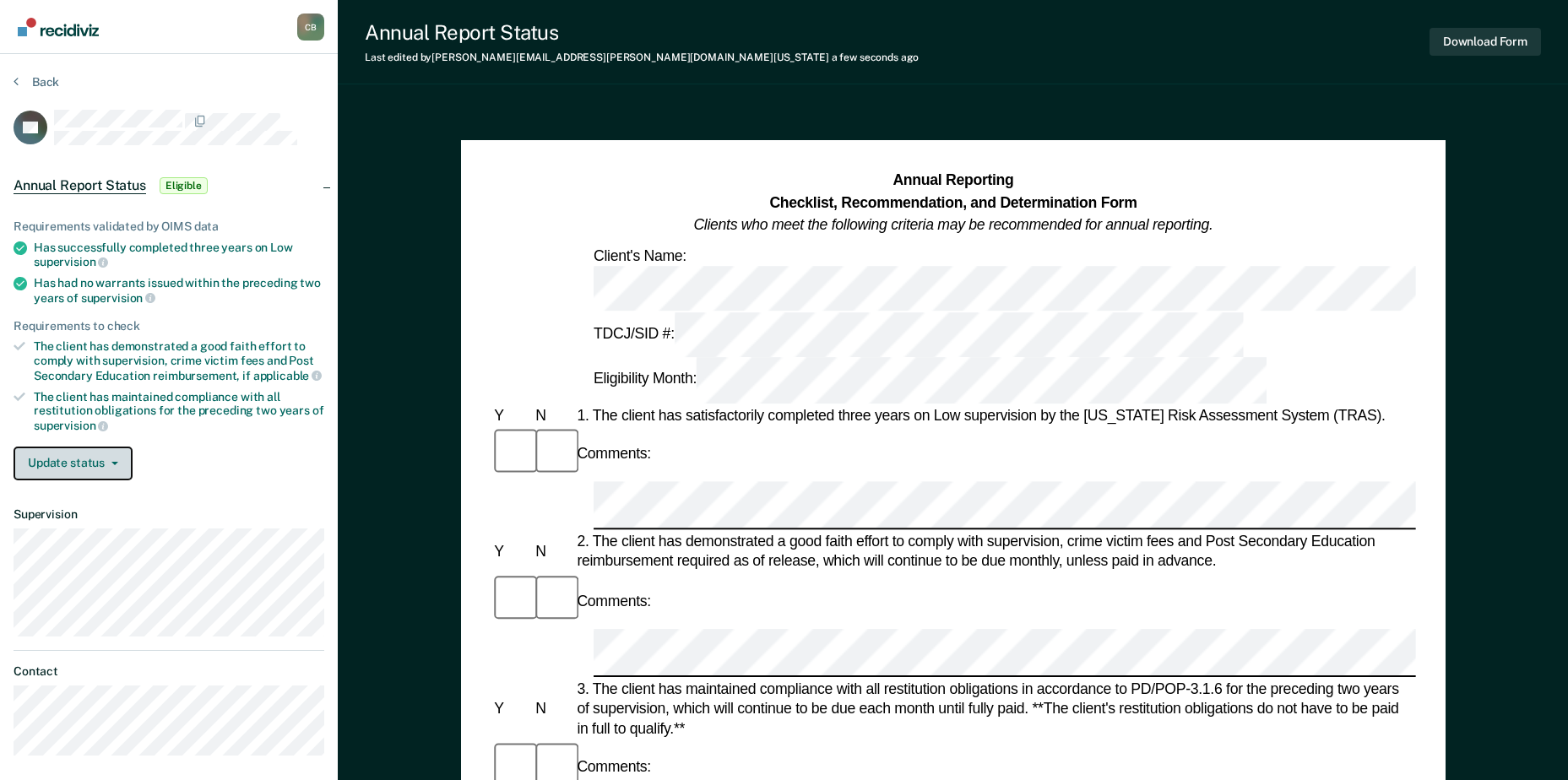
click at [82, 473] on button "Update status" at bounding box center [73, 463] width 119 height 34
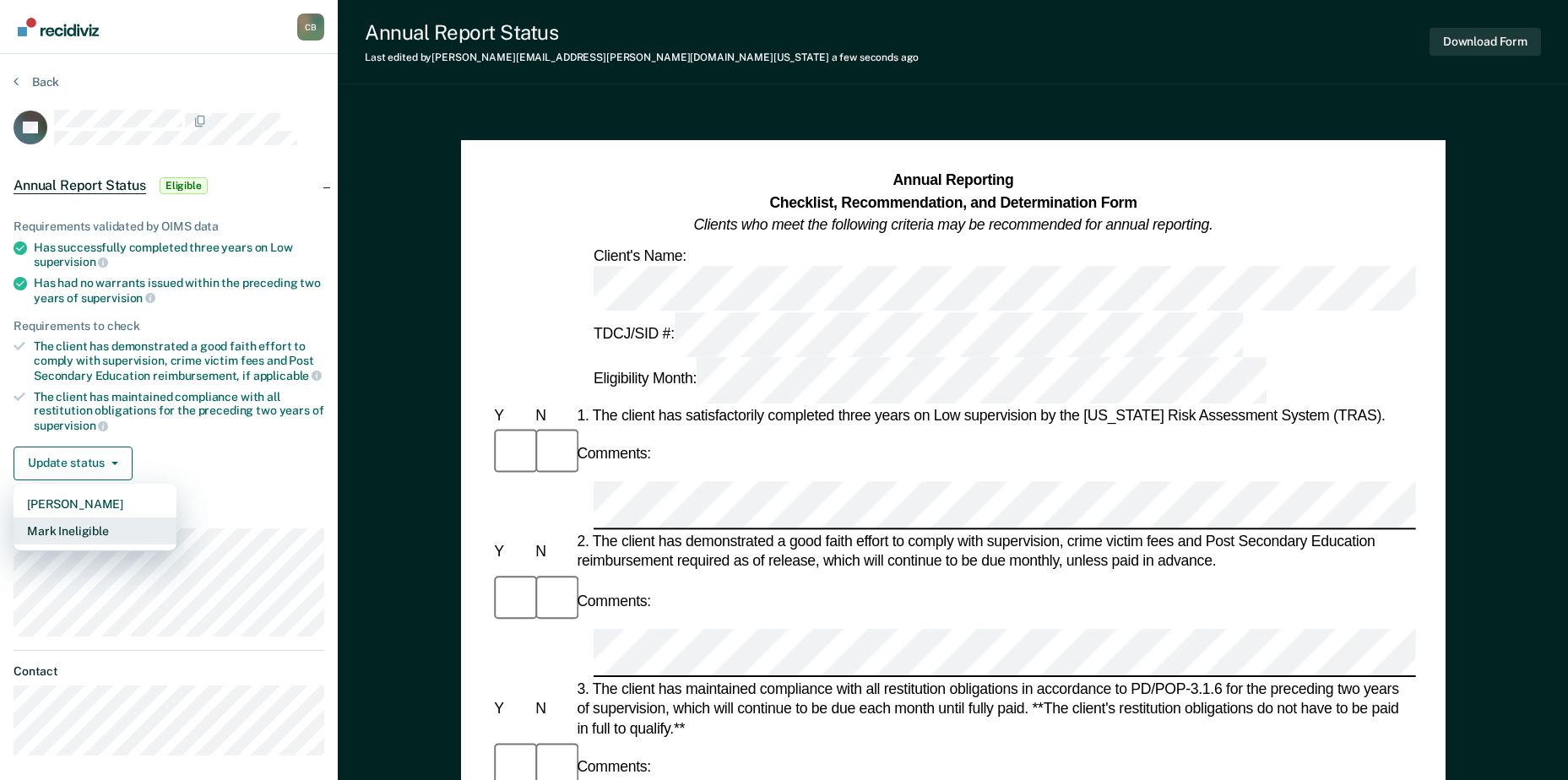
click at [98, 527] on button "Mark Ineligible" at bounding box center [95, 531] width 163 height 27
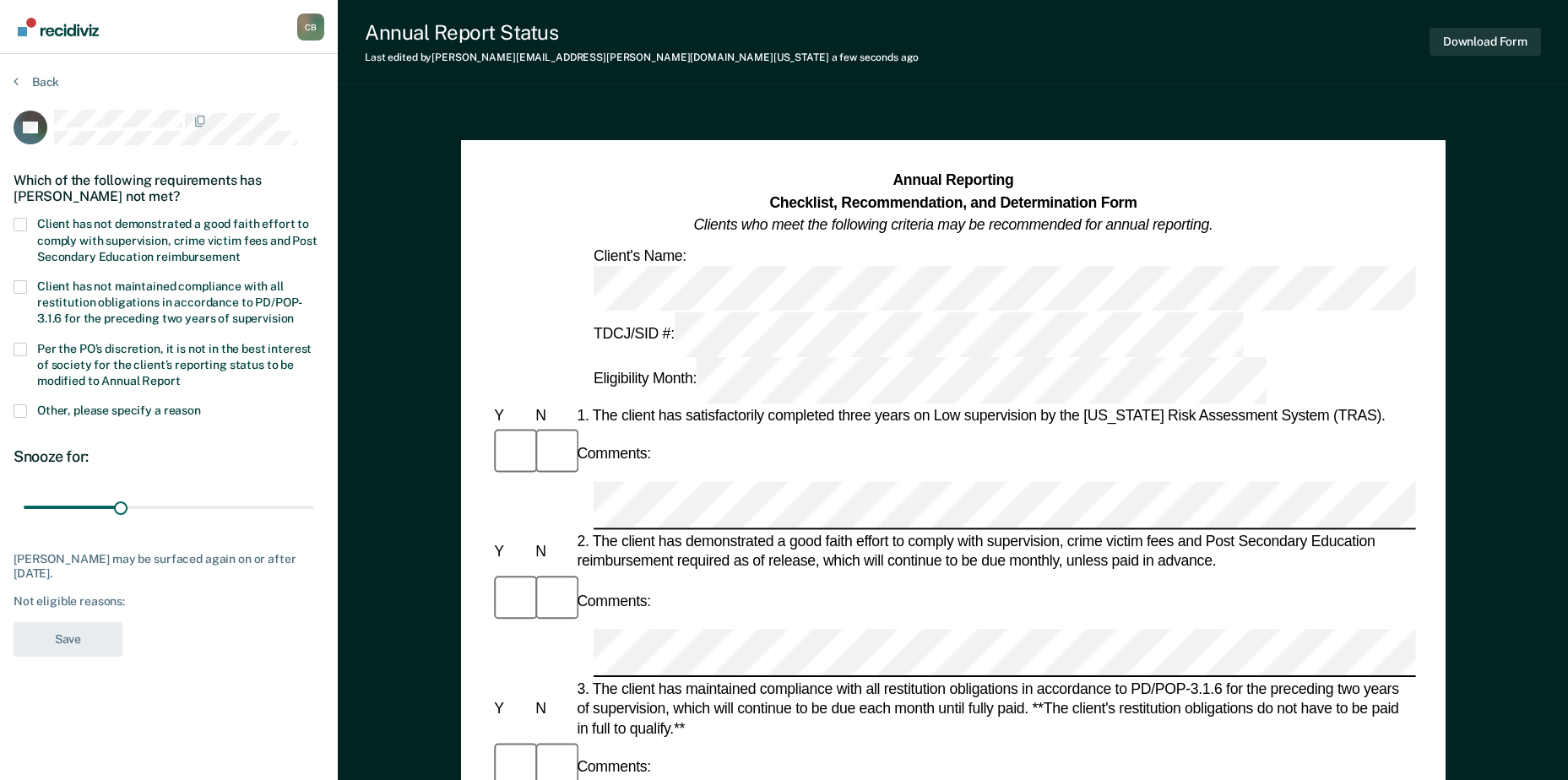
click at [8, 348] on section "Back TH Which of the following requirements has [PERSON_NAME] not met? Client h…" at bounding box center [169, 371] width 338 height 634
click at [21, 351] on span at bounding box center [20, 349] width 13 height 13
click at [181, 374] on input "Per the PO’s discretion, it is not in the best interest of society for the clie…" at bounding box center [181, 374] width 0 height 0
click at [63, 635] on button "Save" at bounding box center [67, 639] width 109 height 35
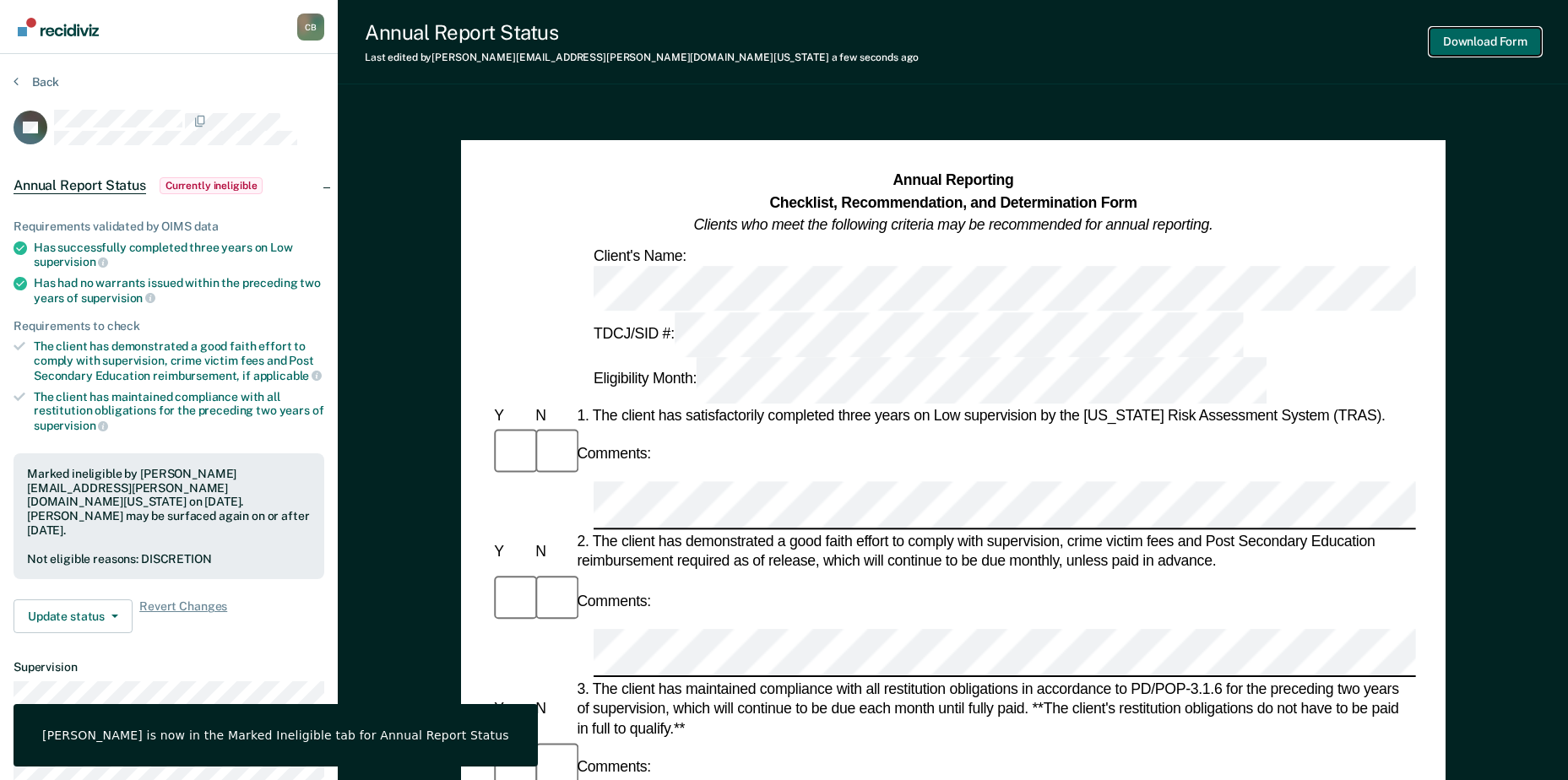
click at [1472, 44] on button "Download Form" at bounding box center [1485, 41] width 112 height 28
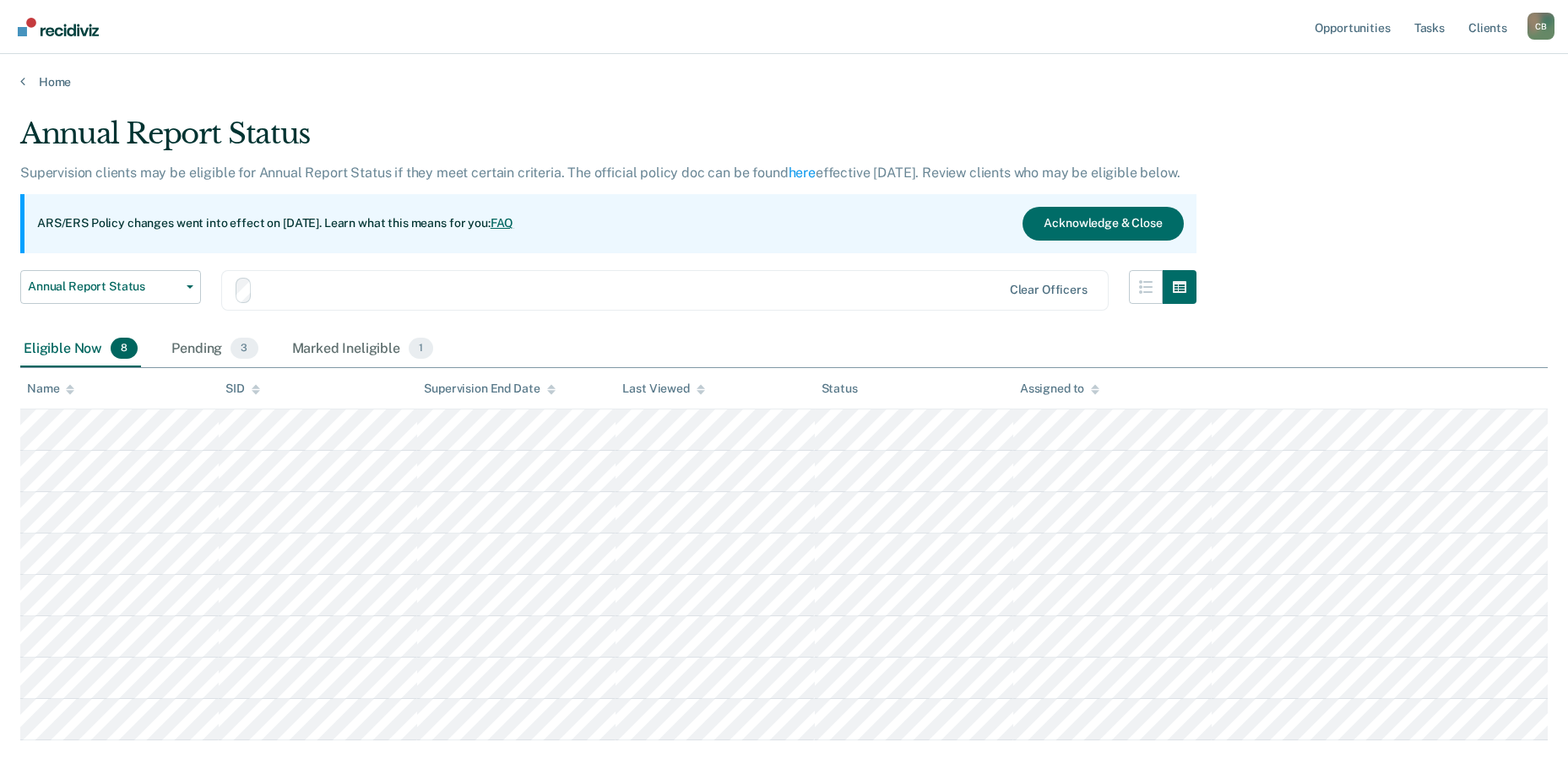
scroll to position [82, 0]
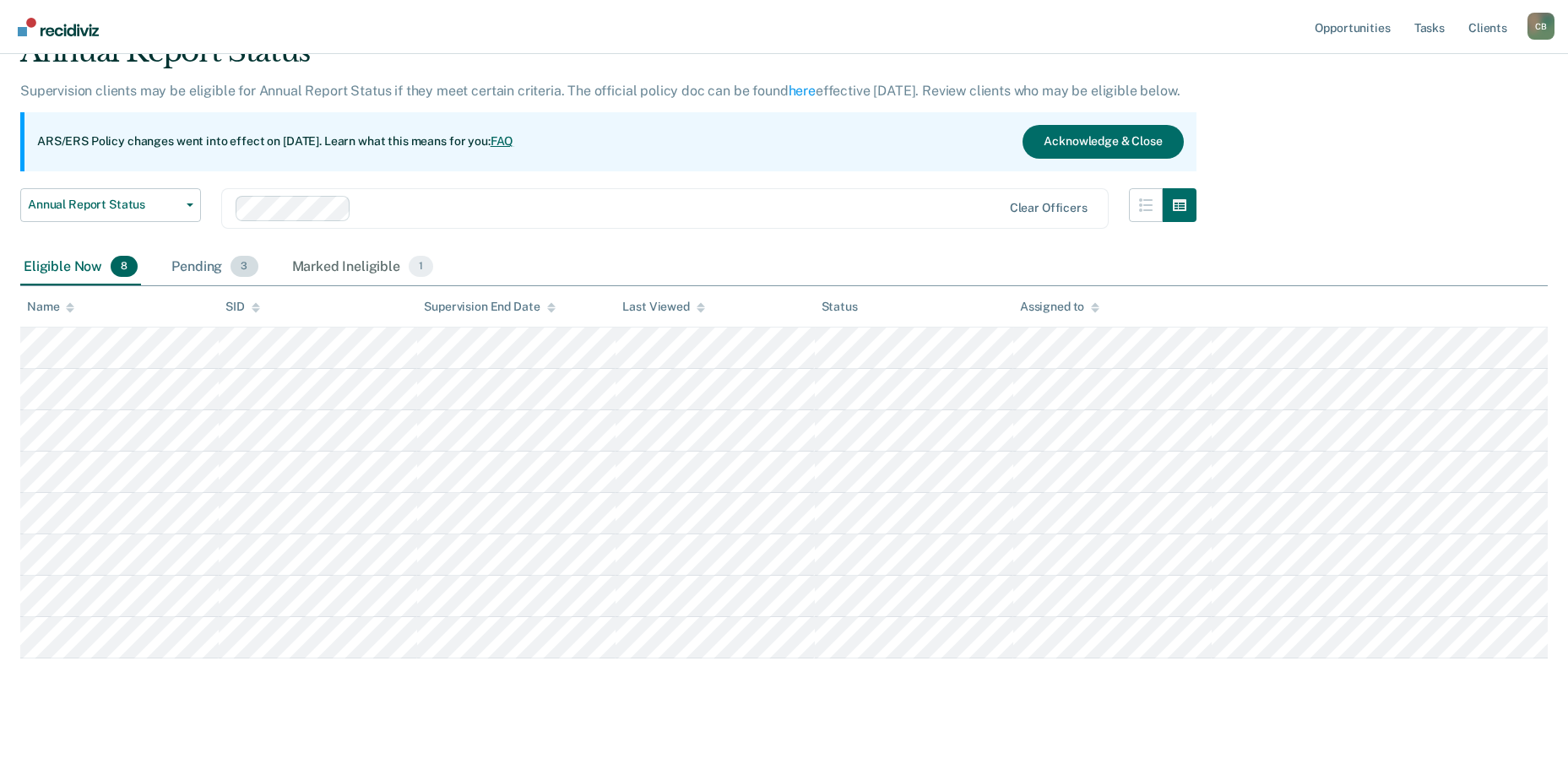
click at [177, 261] on div "Pending 3" at bounding box center [214, 268] width 93 height 37
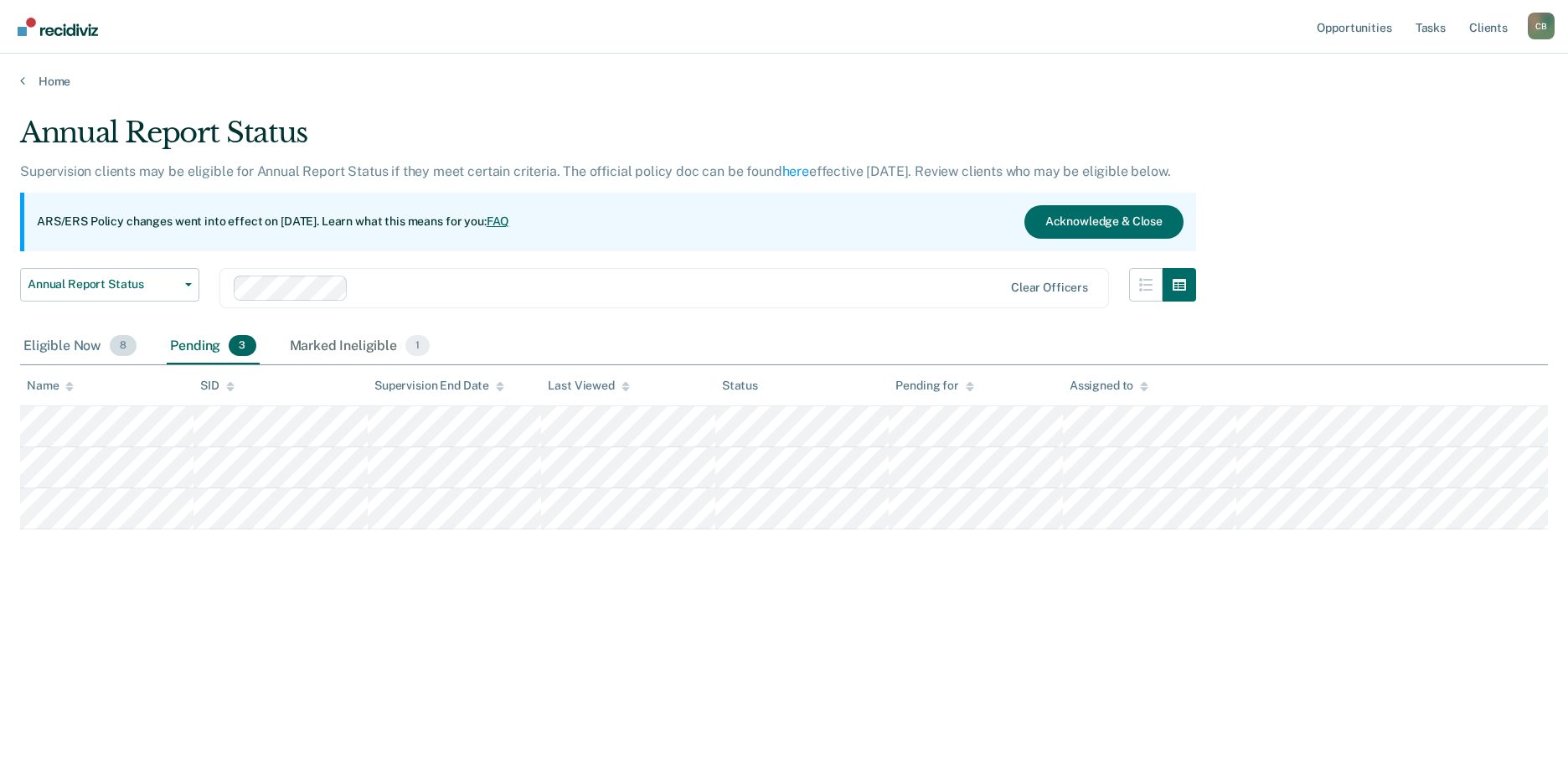
click at [45, 343] on div "Eligible Now 8" at bounding box center [80, 347] width 120 height 37
